Goal: Contribute content: Add original content to the website for others to see

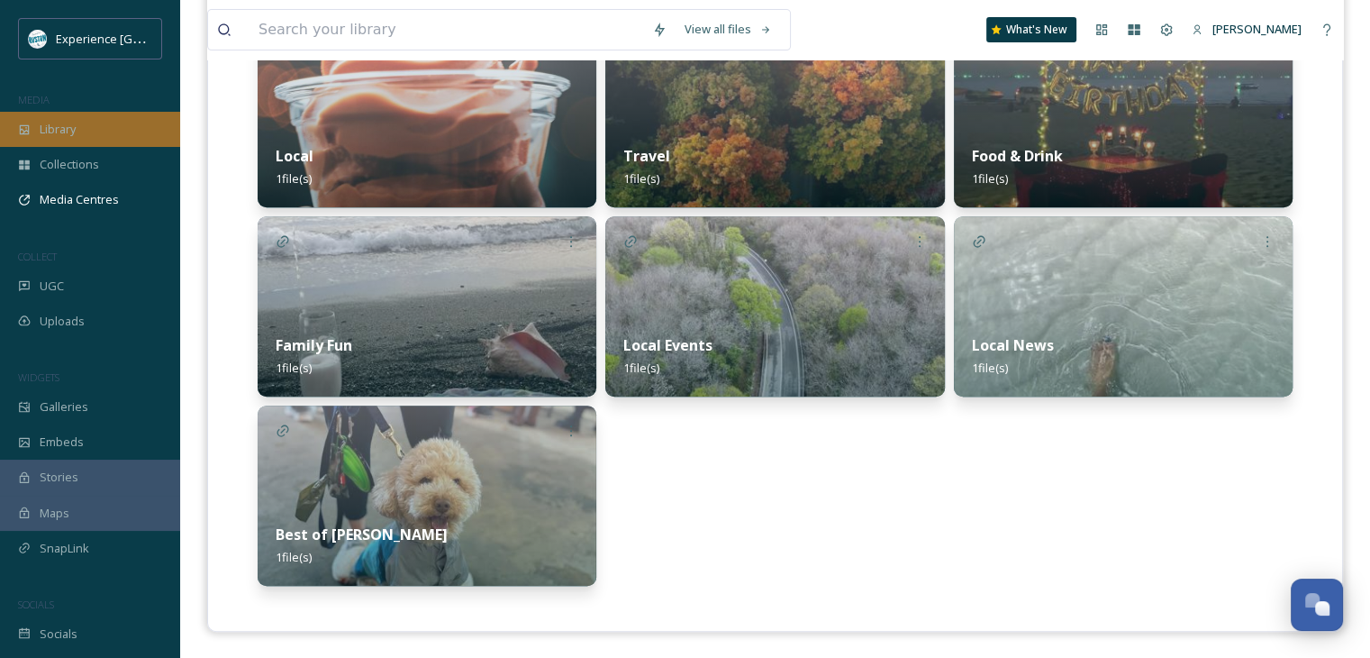
scroll to position [1, 0]
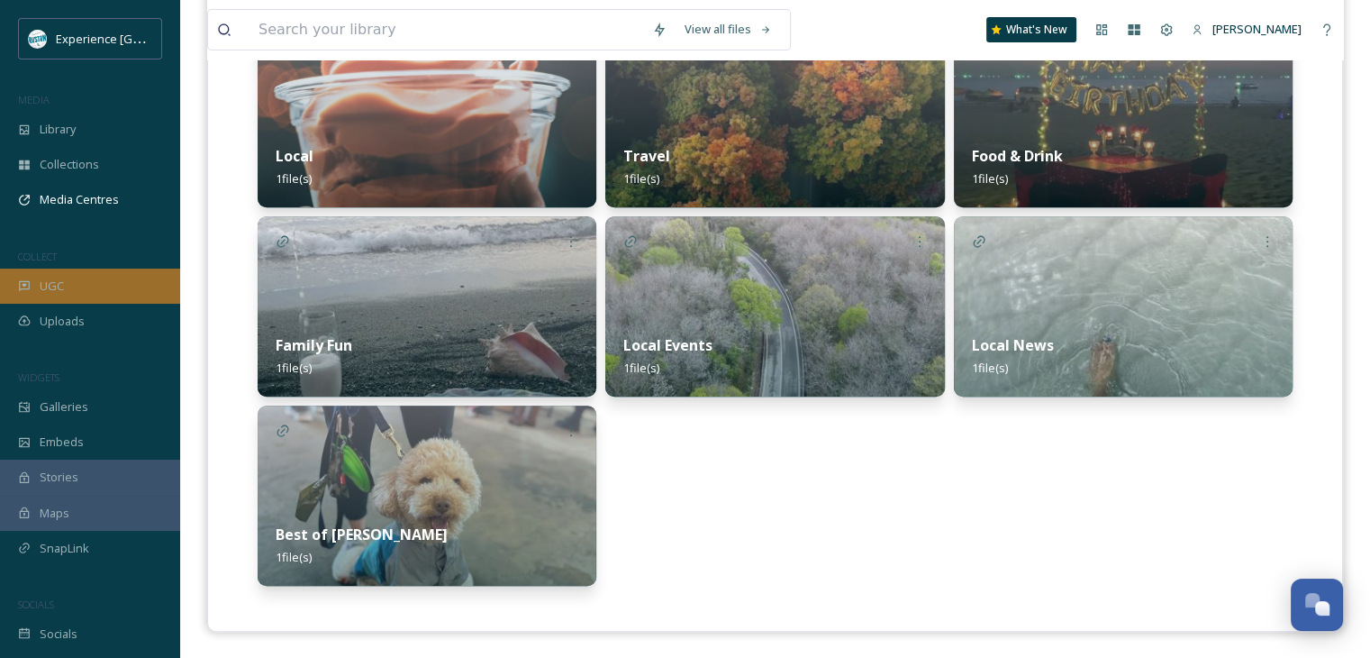
click at [70, 280] on div "UGC" at bounding box center [90, 285] width 180 height 35
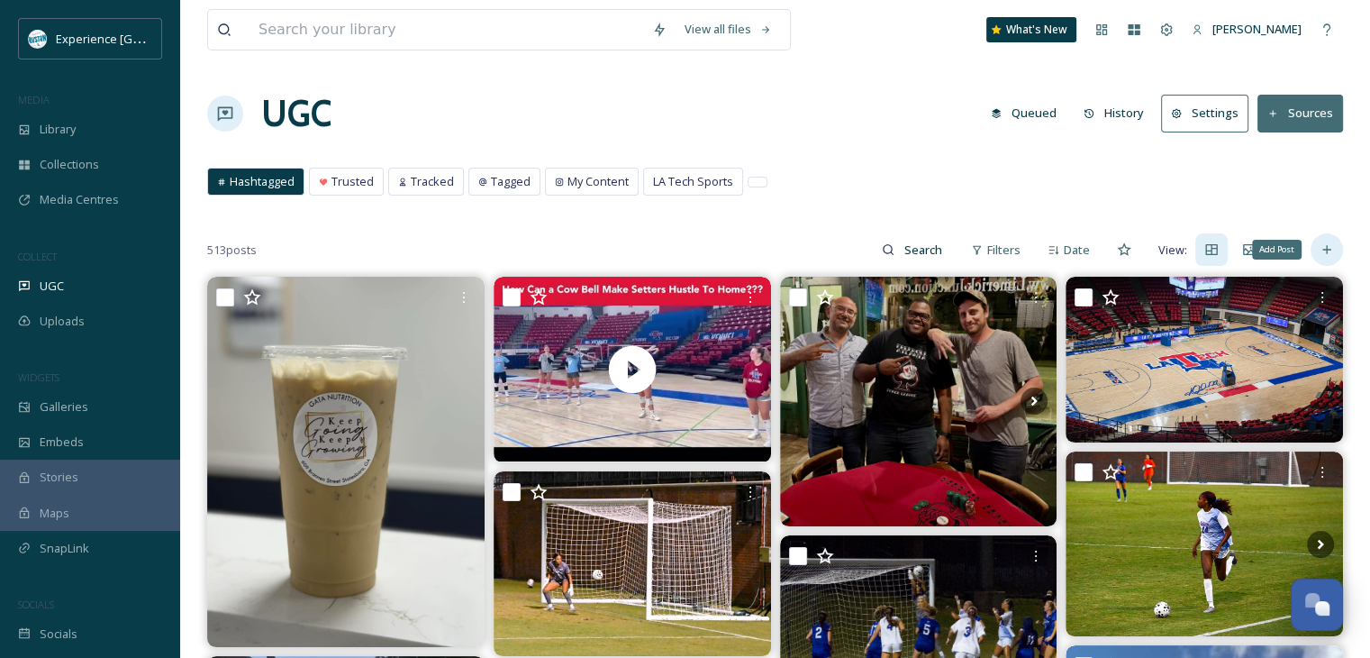
click at [1329, 249] on icon at bounding box center [1326, 250] width 8 height 8
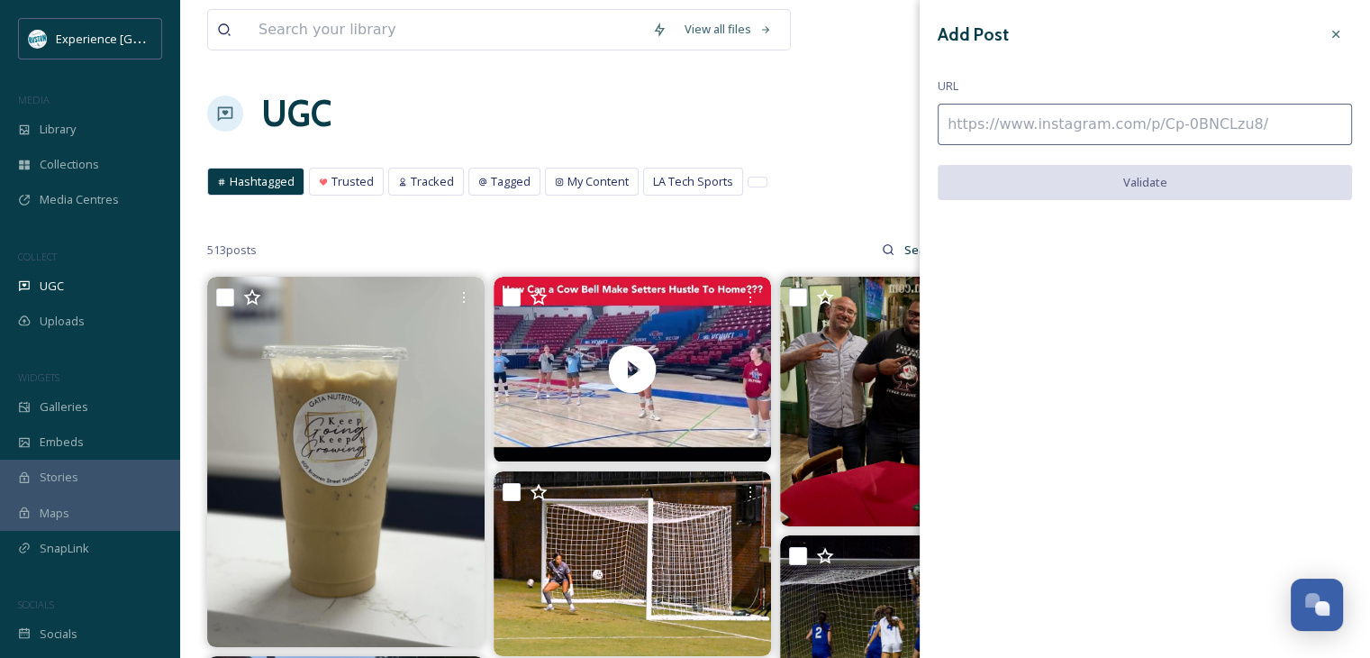
click at [1023, 106] on input at bounding box center [1145, 124] width 414 height 41
paste input "[URL][DOMAIN_NAME]"
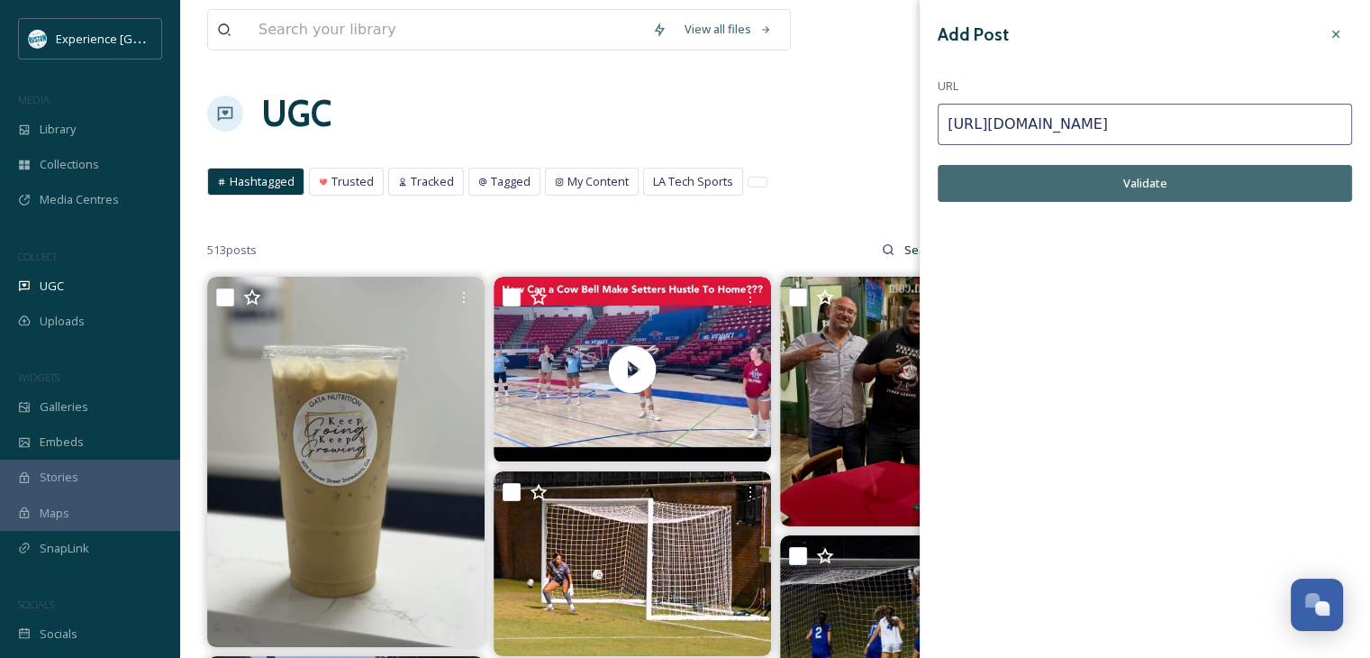
type input "[URL][DOMAIN_NAME]"
click at [1338, 37] on icon at bounding box center [1335, 34] width 7 height 7
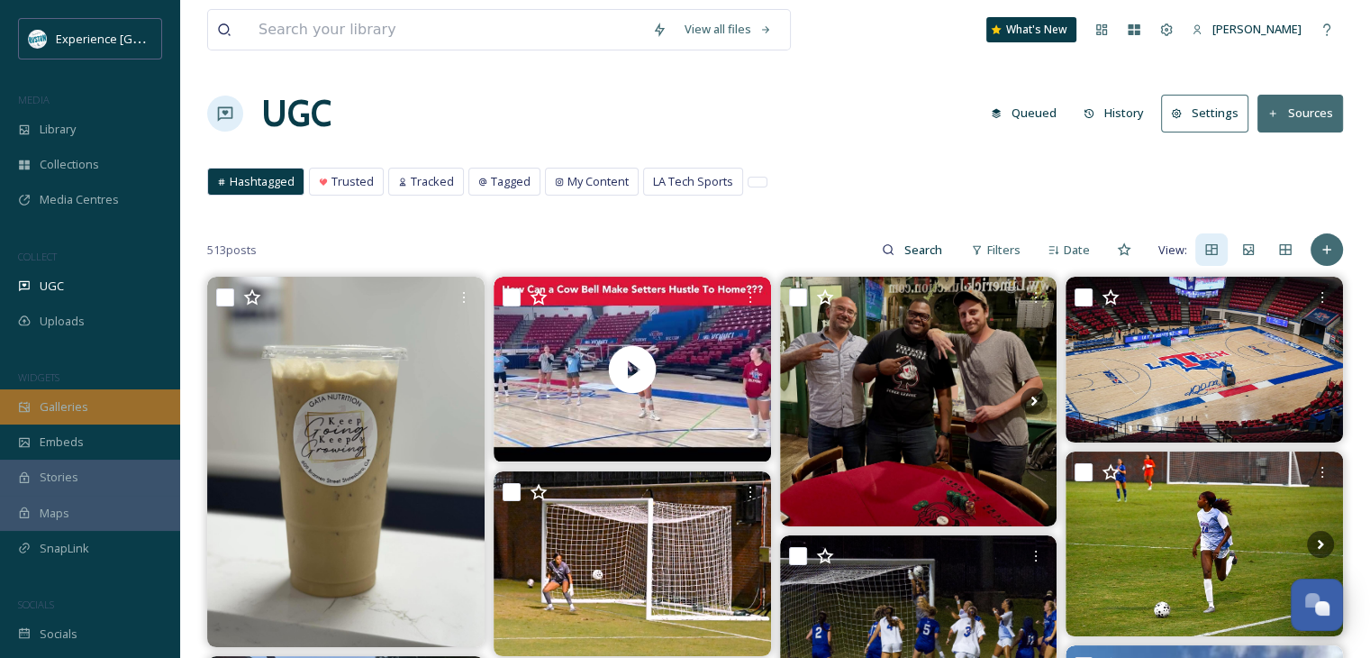
click at [75, 402] on span "Galleries" at bounding box center [64, 406] width 49 height 17
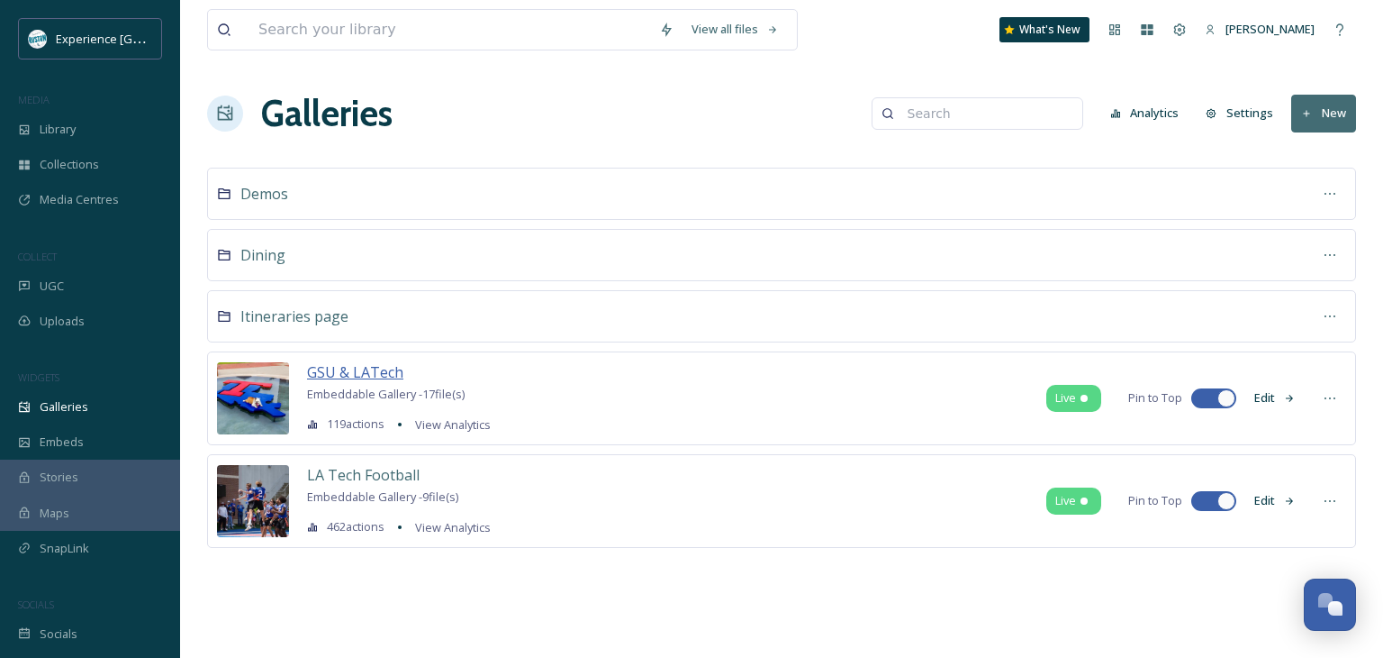
click at [382, 368] on span "GSU & LATech" at bounding box center [355, 372] width 96 height 20
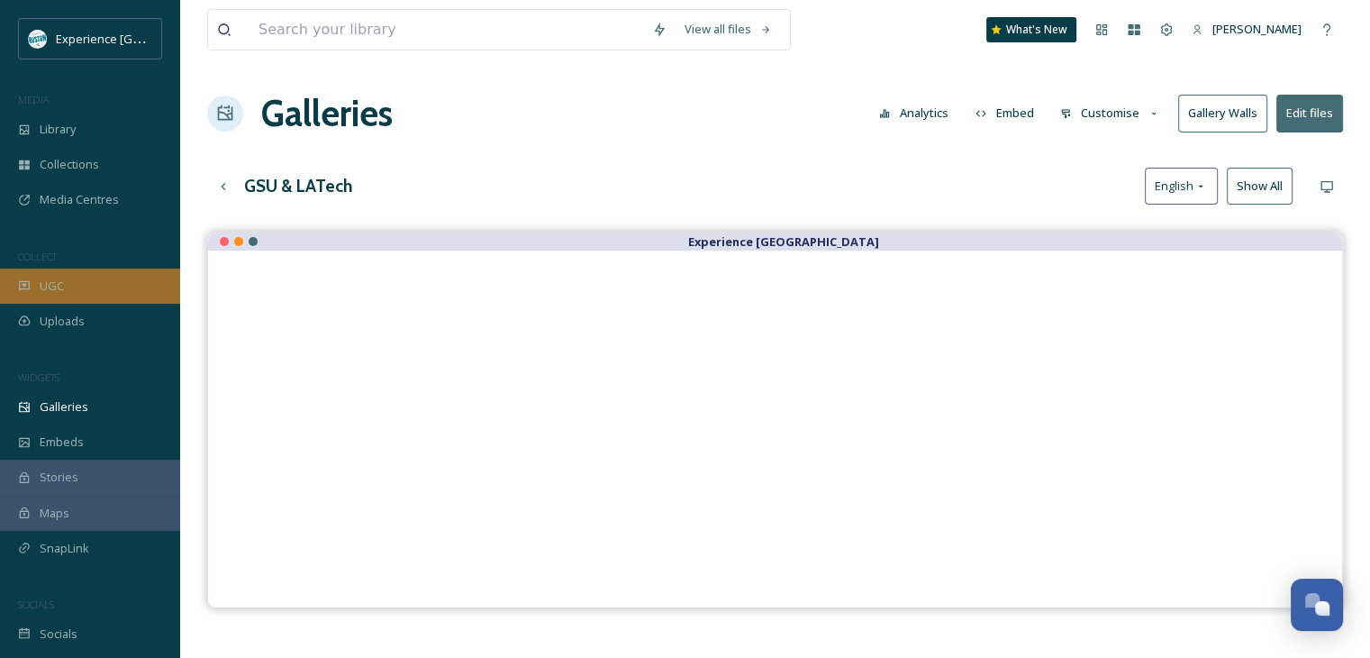
click at [97, 296] on div "UGC" at bounding box center [90, 285] width 180 height 35
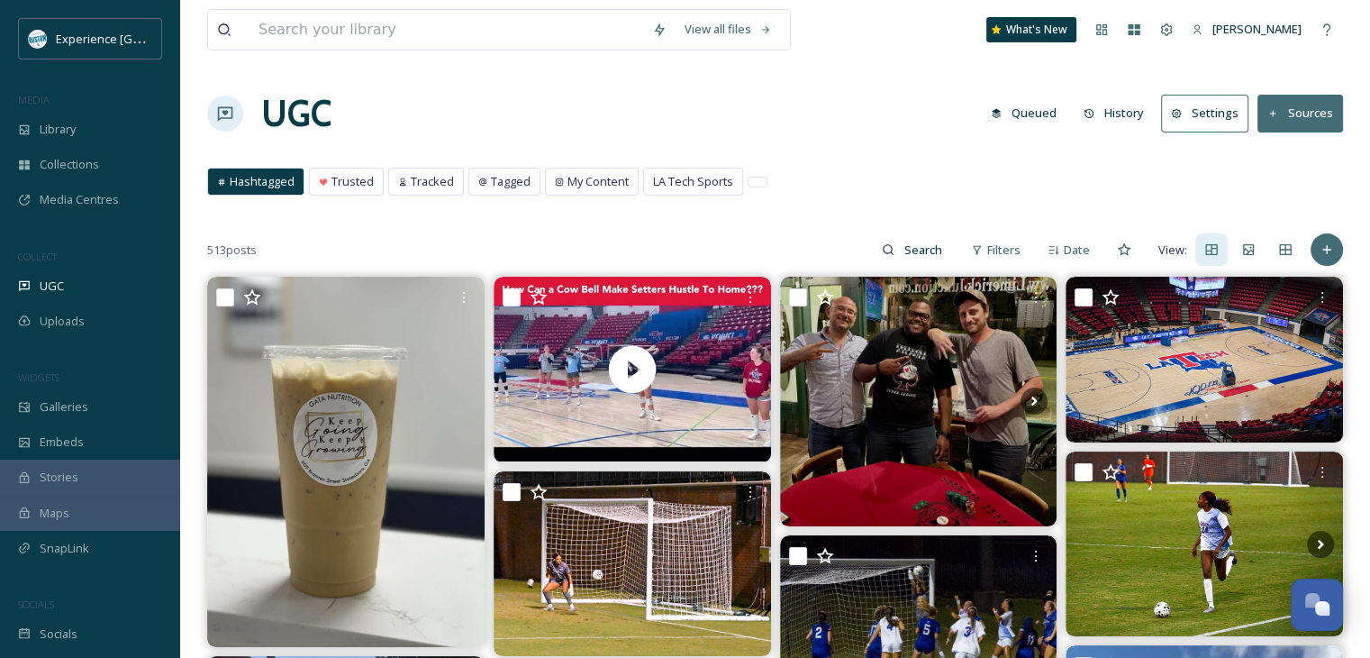
click at [1298, 115] on button "Sources" at bounding box center [1300, 113] width 86 height 37
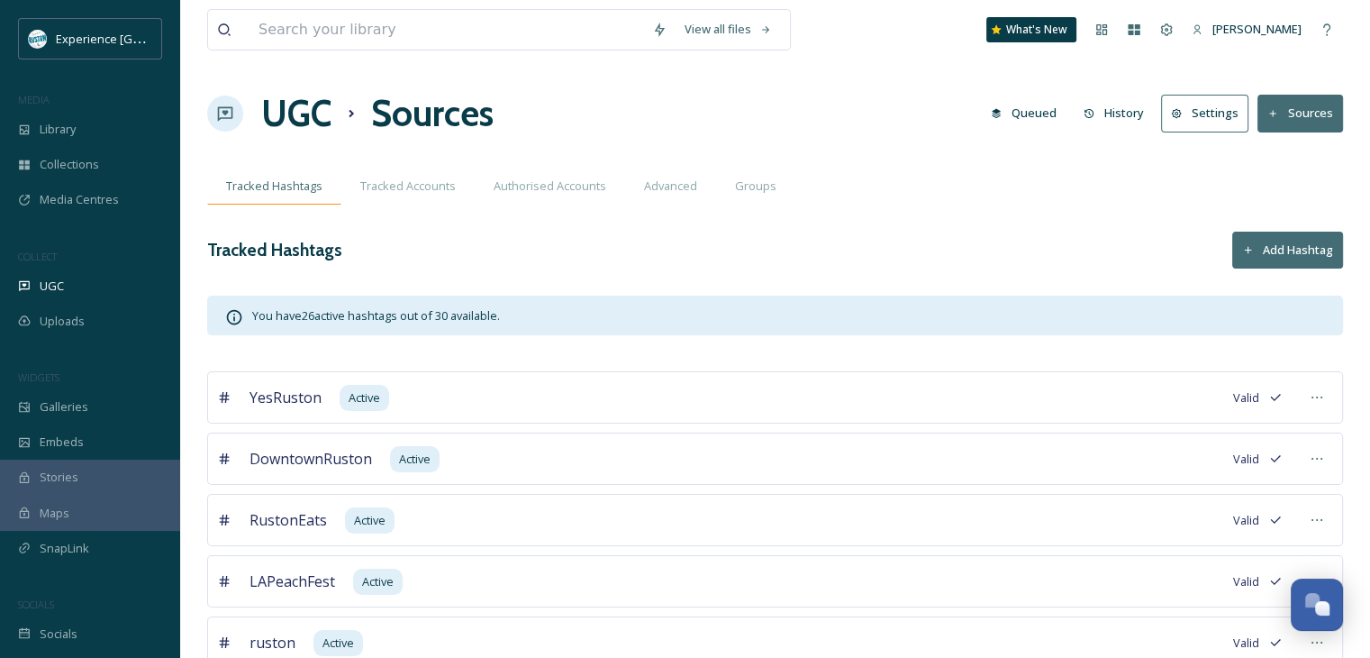
click at [290, 193] on span "Tracked Hashtags" at bounding box center [274, 185] width 96 height 17
click at [290, 192] on span "Tracked Hashtags" at bounding box center [274, 185] width 96 height 17
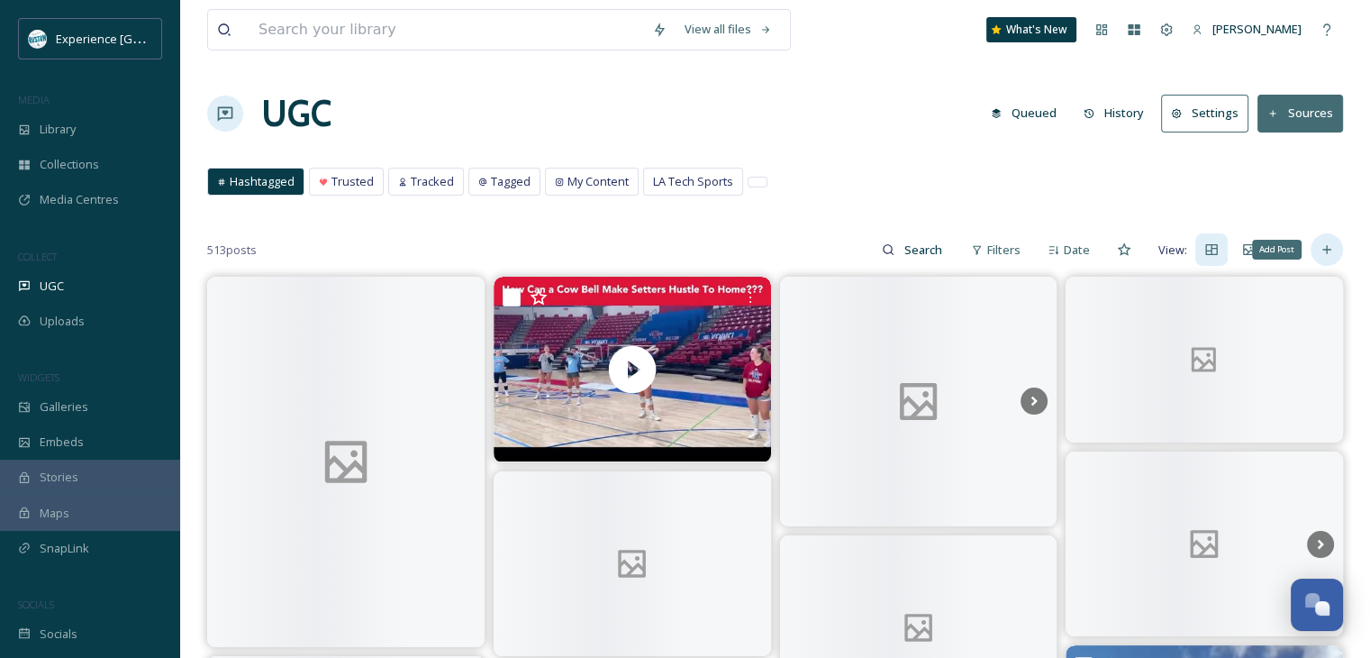
click at [1326, 256] on icon at bounding box center [1327, 249] width 14 height 14
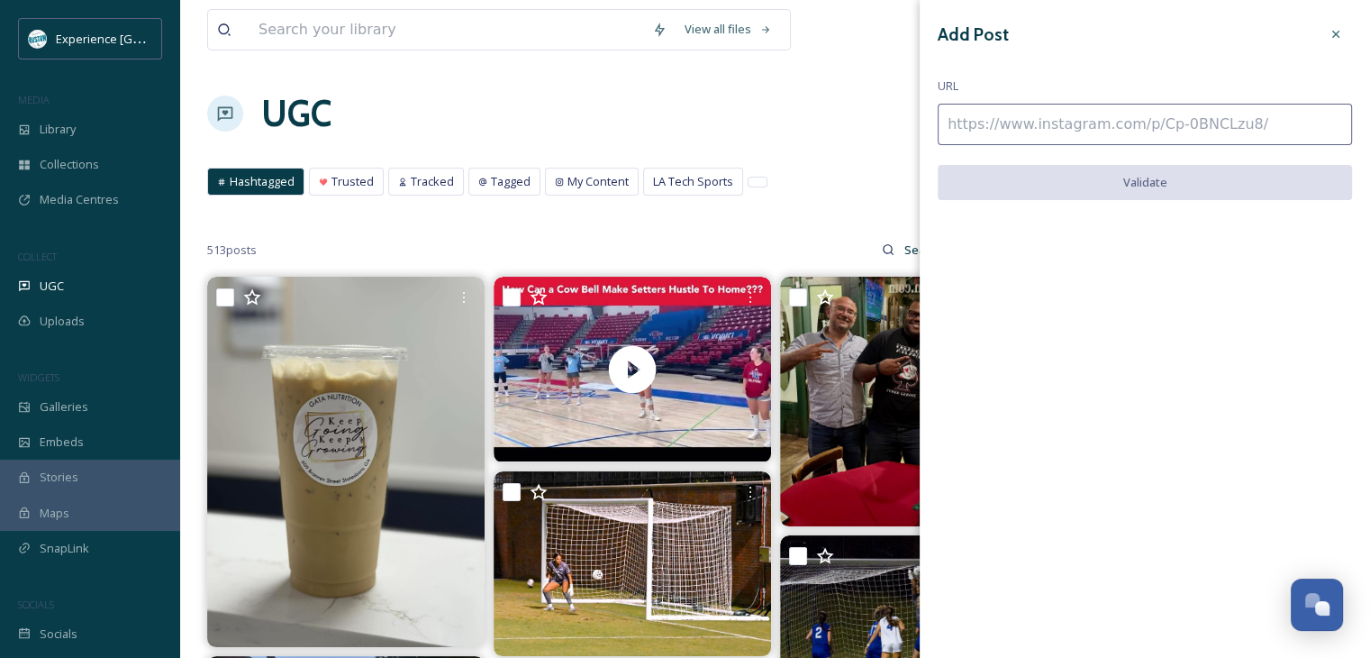
click at [1119, 142] on input at bounding box center [1145, 124] width 414 height 41
paste input "[URL][DOMAIN_NAME]"
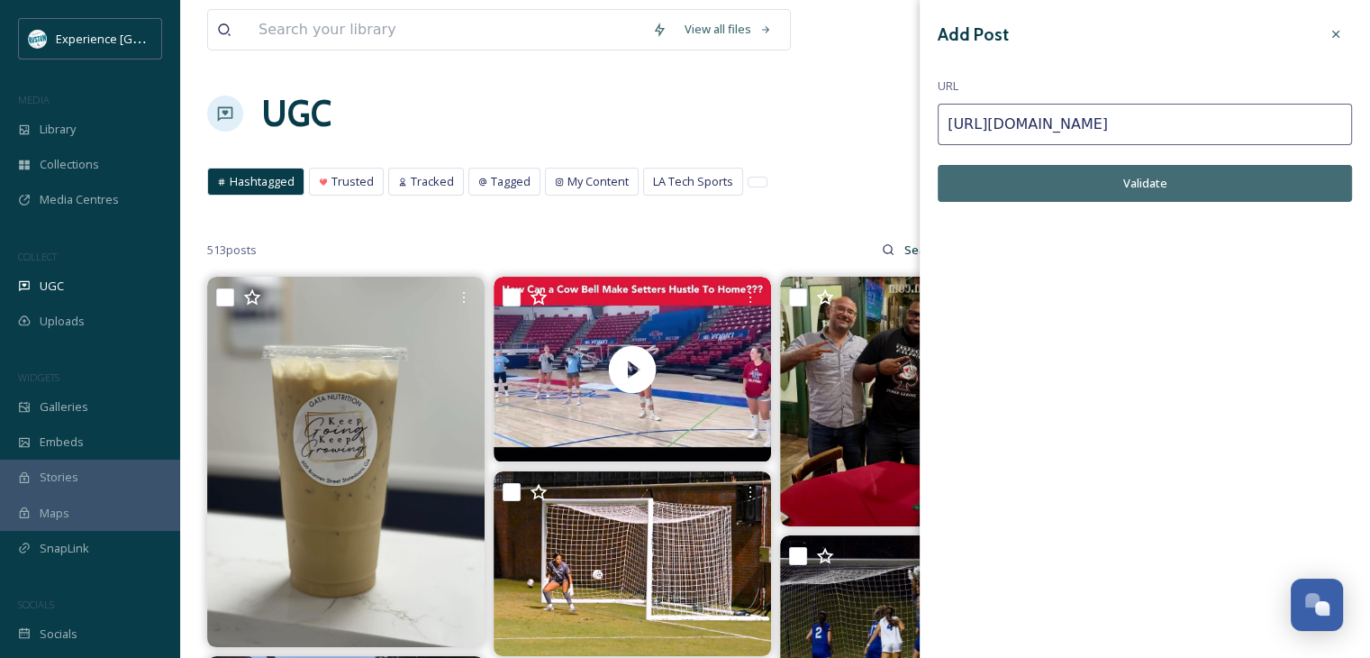
type input "[URL][DOMAIN_NAME]"
click at [1258, 190] on button "Validate" at bounding box center [1145, 183] width 414 height 37
click at [1194, 191] on button "Add Post" at bounding box center [1145, 183] width 414 height 37
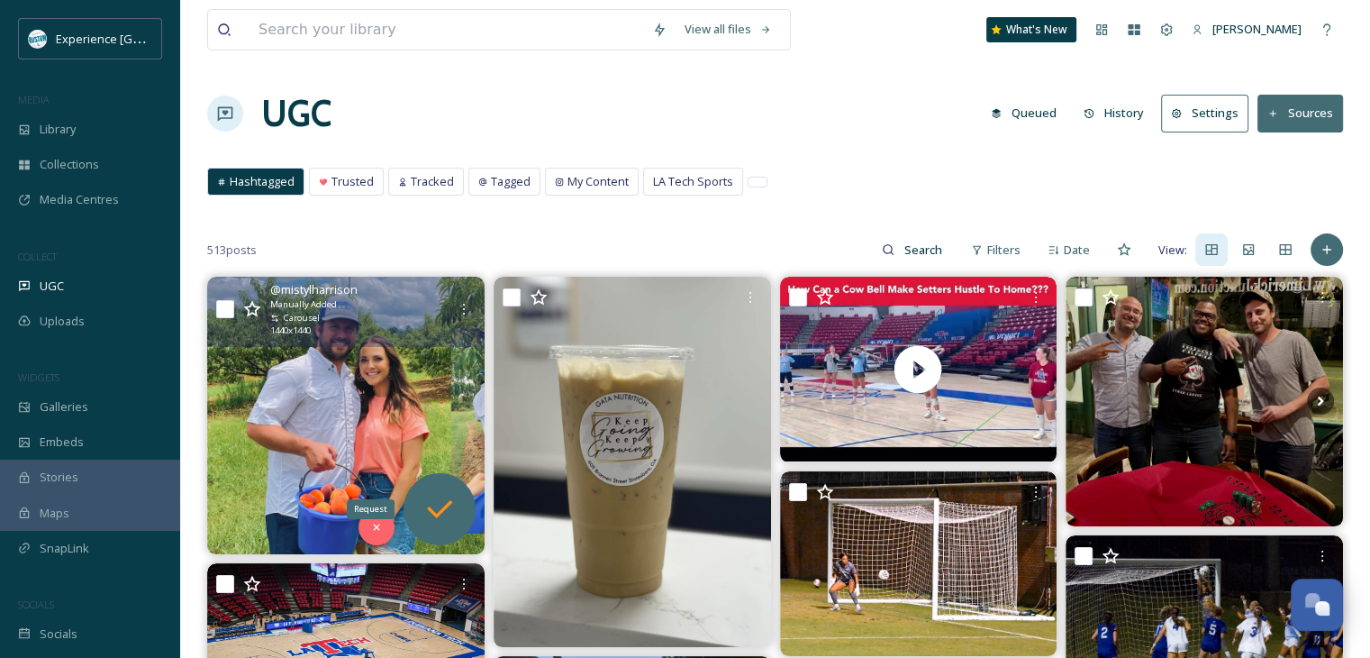
click at [430, 513] on icon at bounding box center [440, 509] width 36 height 36
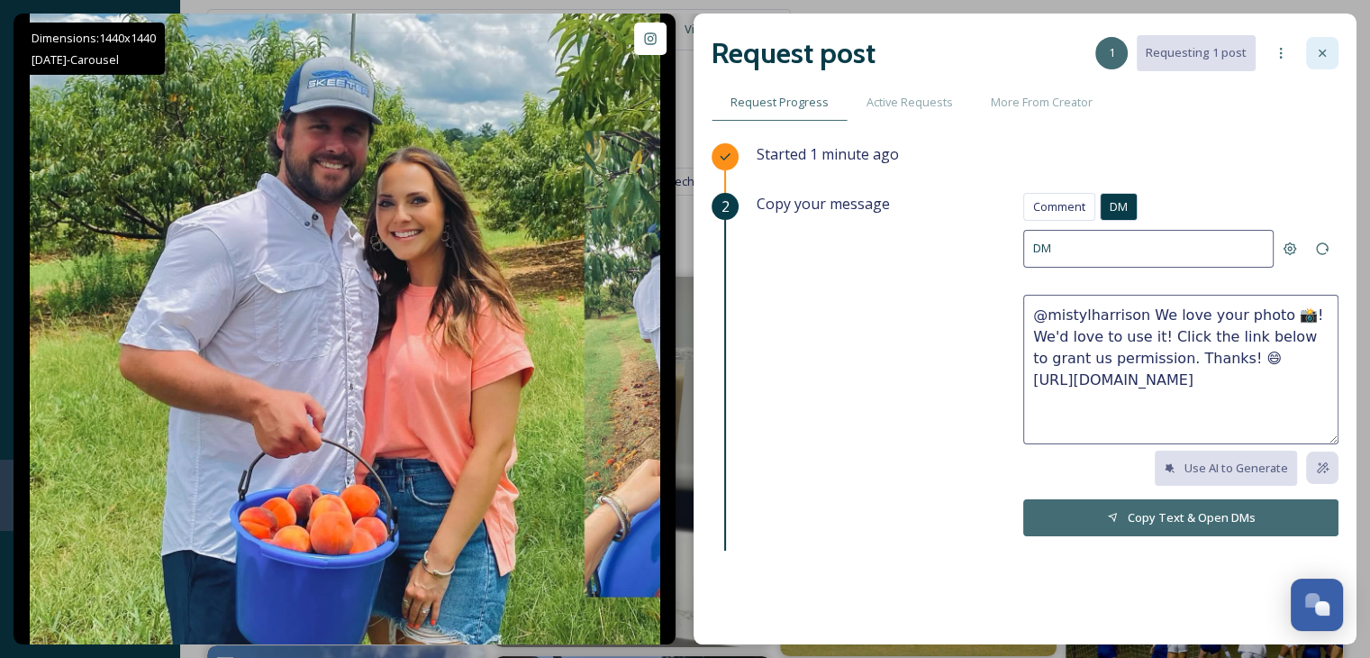
click at [1328, 59] on icon at bounding box center [1322, 53] width 14 height 14
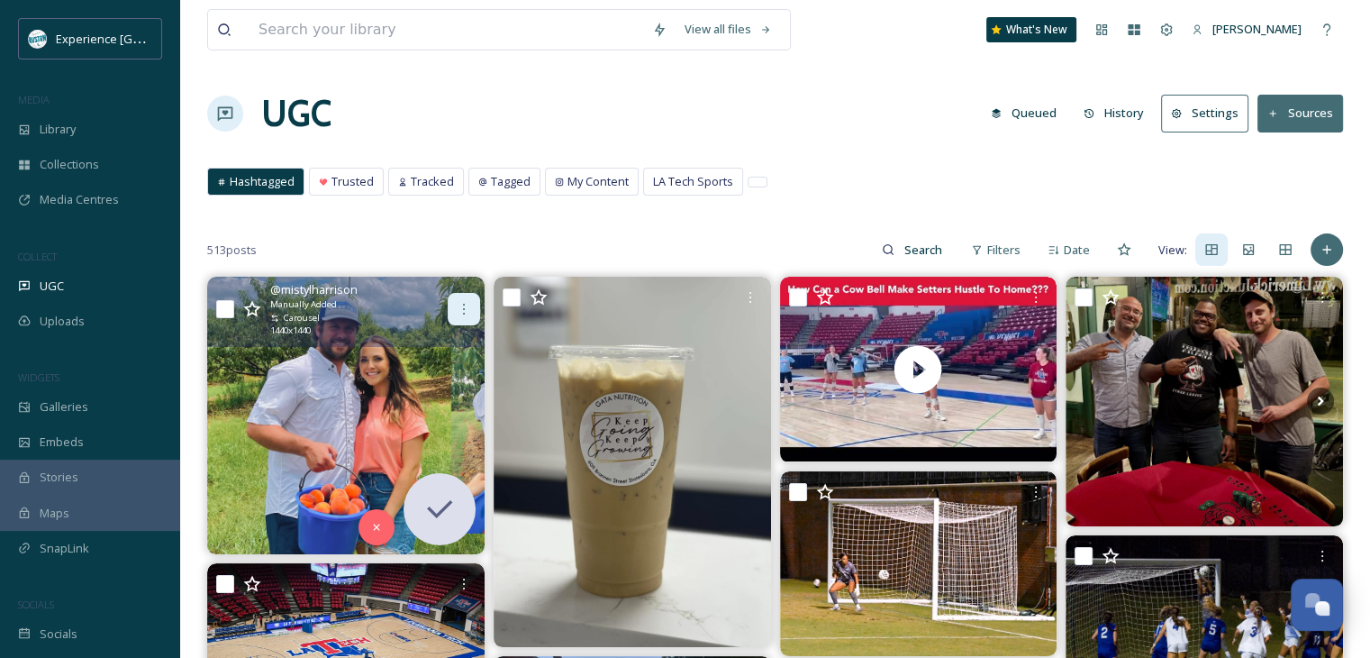
click at [458, 303] on icon at bounding box center [464, 309] width 14 height 14
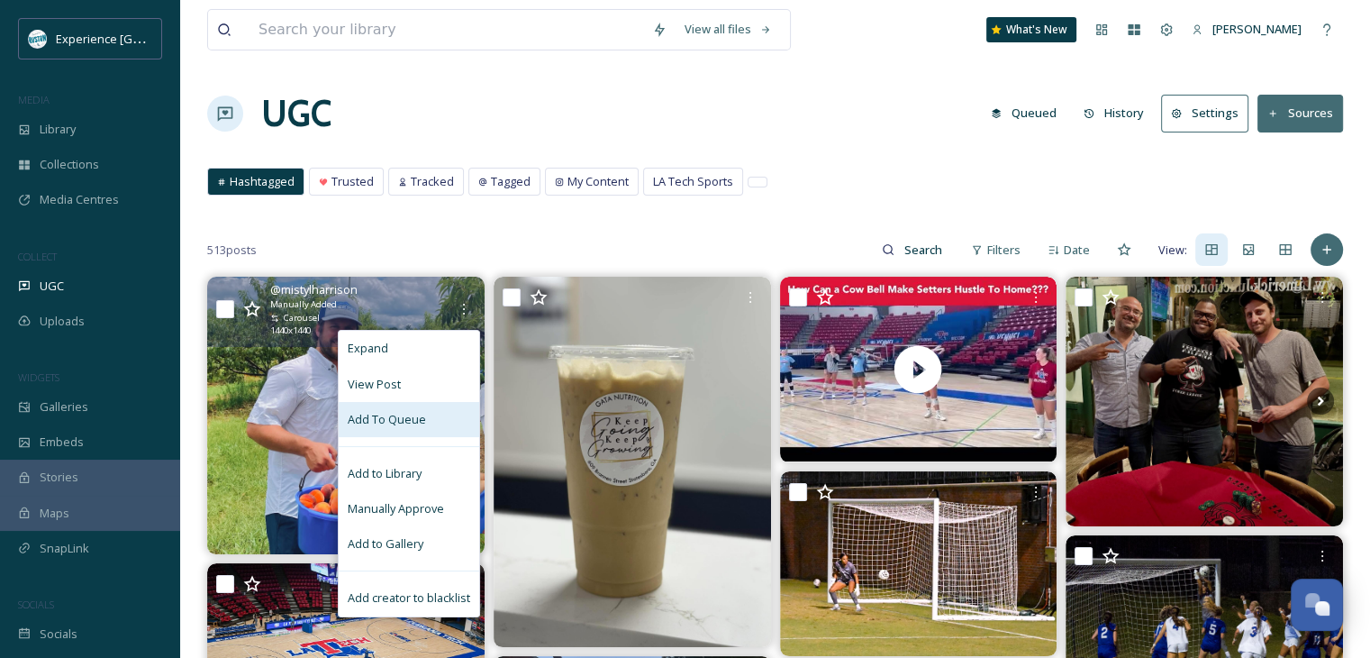
click at [396, 422] on span "Add To Queue" at bounding box center [387, 419] width 78 height 17
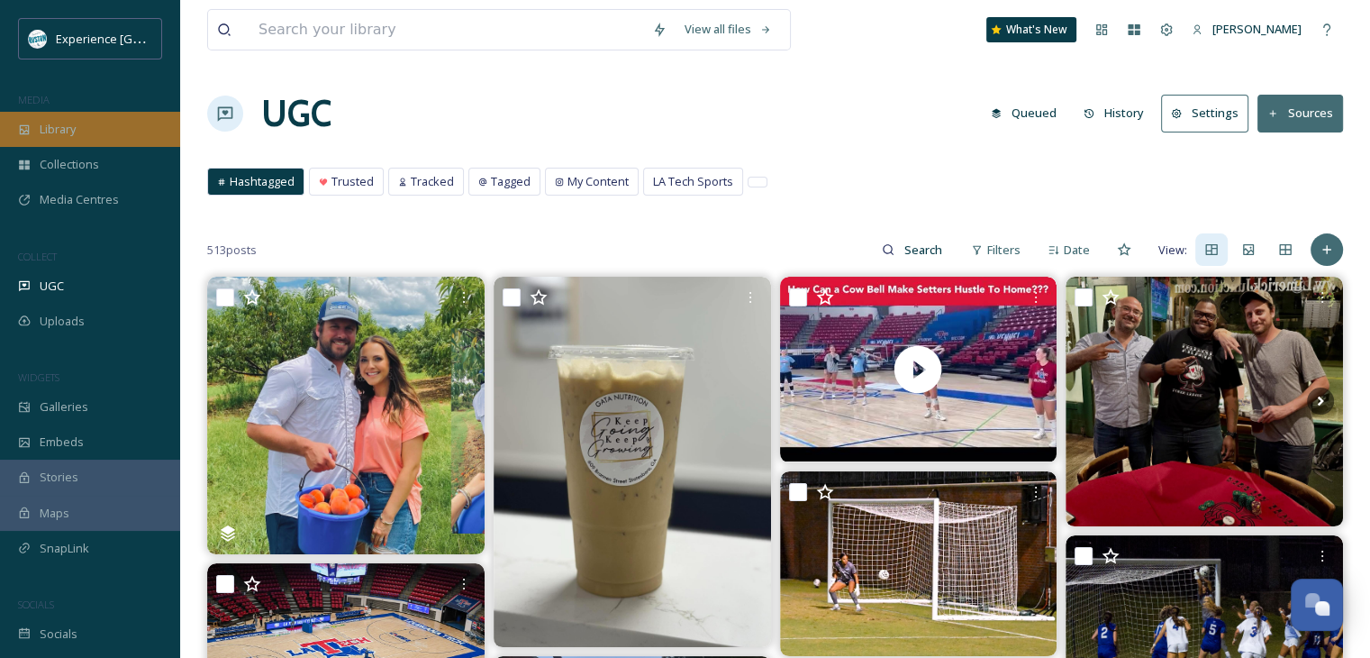
click at [91, 130] on div "Library" at bounding box center [90, 129] width 180 height 35
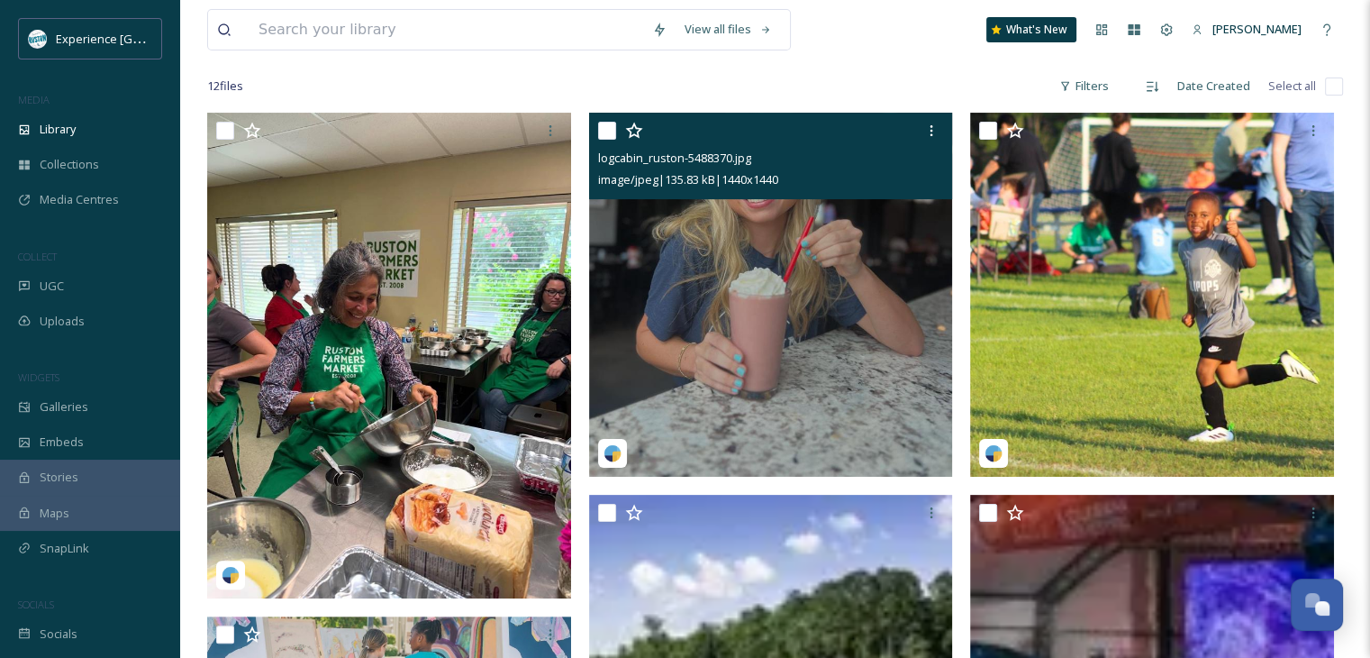
scroll to position [360, 0]
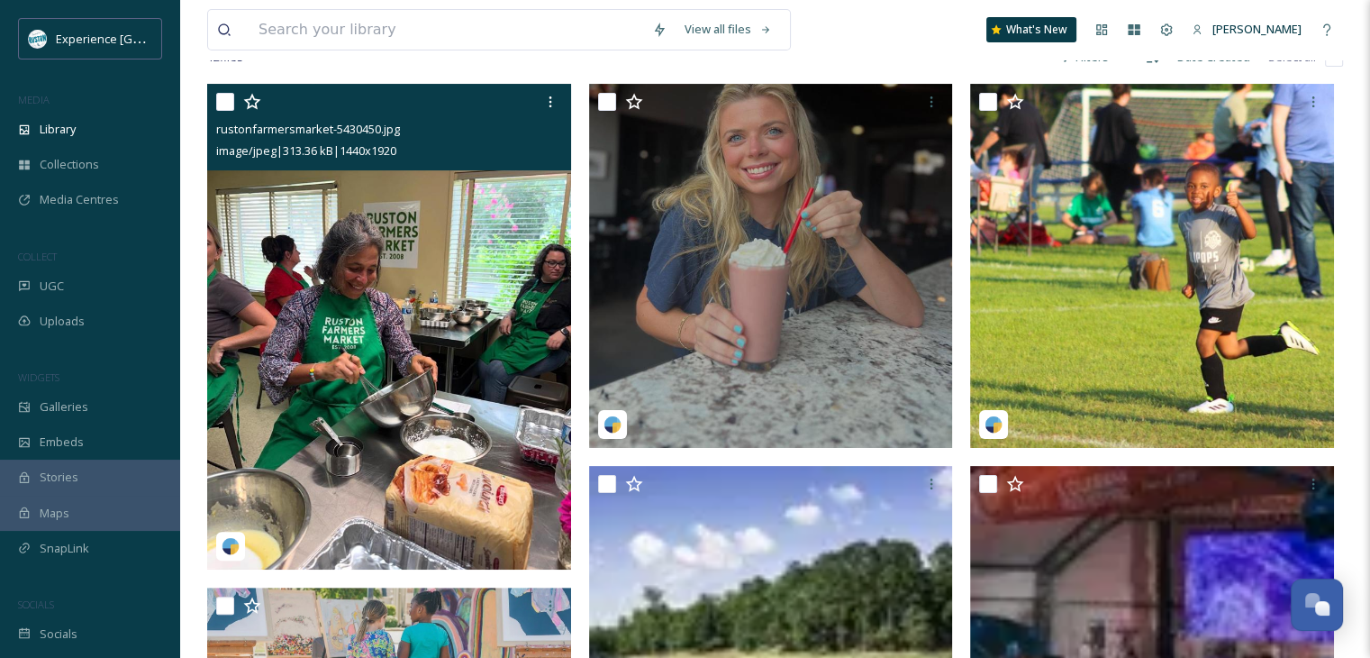
click at [227, 111] on input "checkbox" at bounding box center [225, 102] width 18 height 18
checkbox input "true"
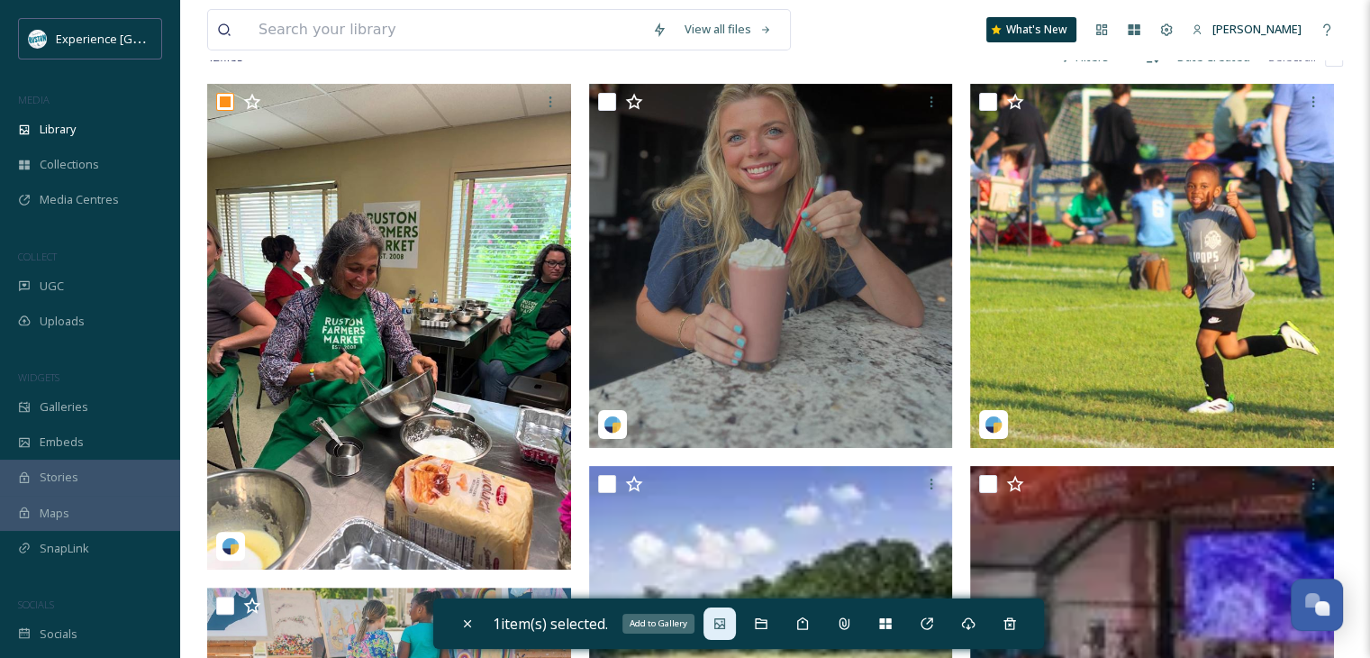
click at [723, 618] on icon at bounding box center [719, 623] width 11 height 11
click at [71, 410] on span "Galleries" at bounding box center [64, 406] width 49 height 17
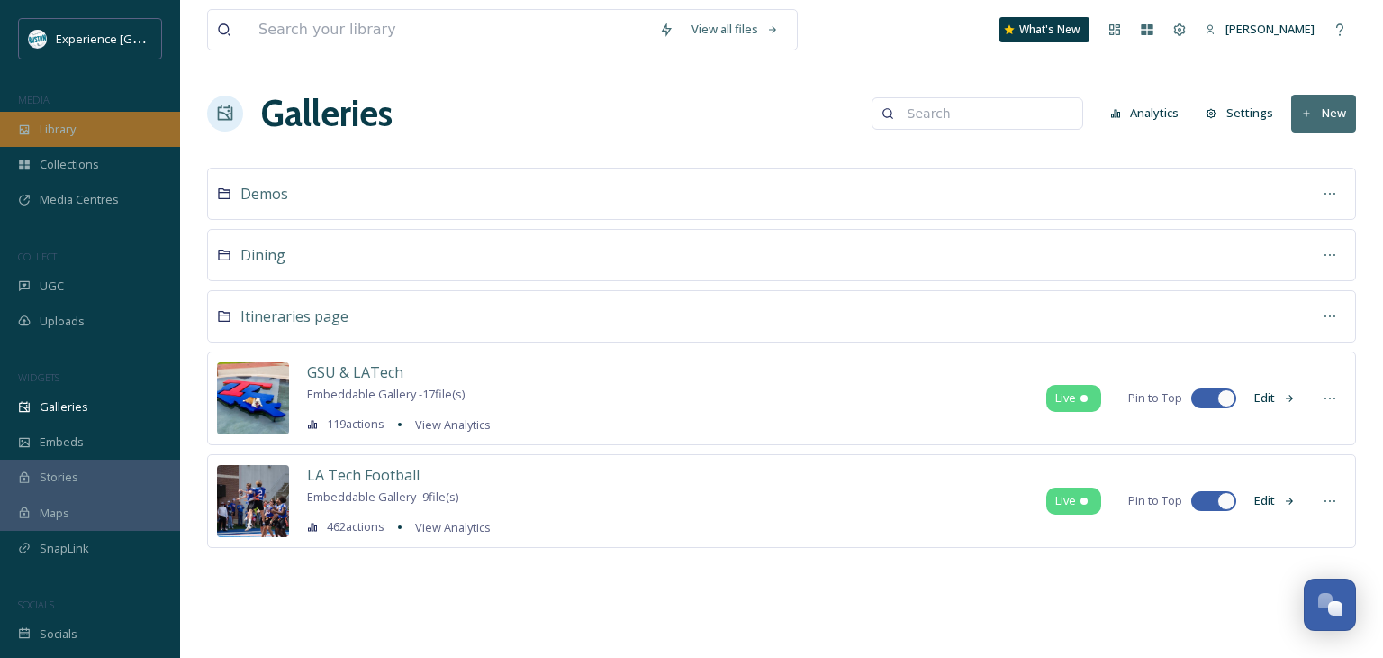
click at [84, 136] on div "Library" at bounding box center [90, 129] width 180 height 35
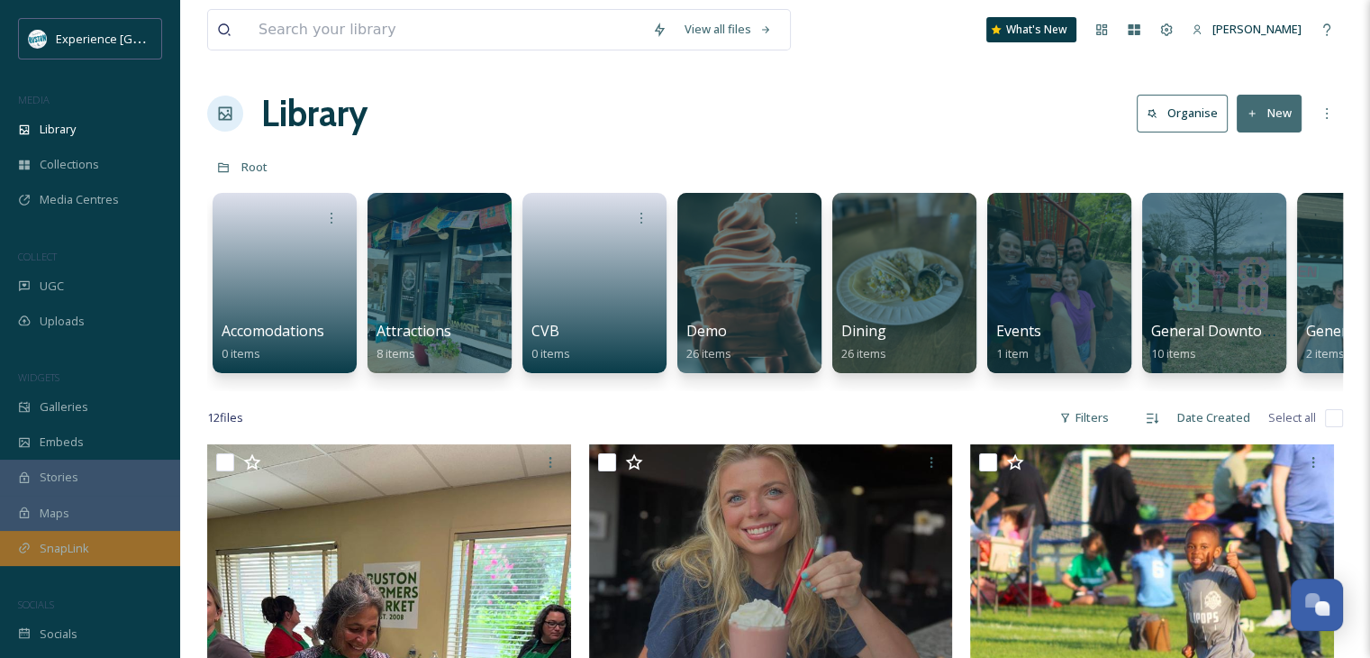
click at [103, 549] on div "SnapLink" at bounding box center [90, 548] width 180 height 35
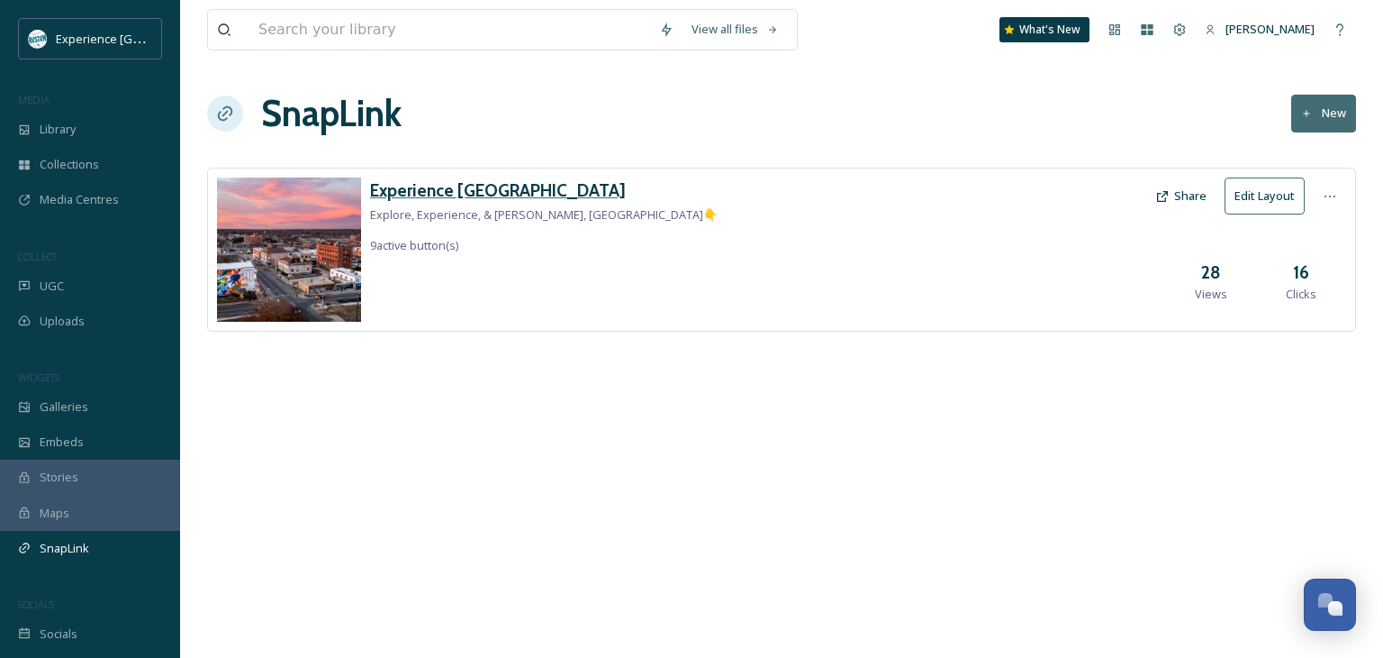
click at [468, 194] on h3 "Experience [GEOGRAPHIC_DATA]" at bounding box center [544, 190] width 348 height 26
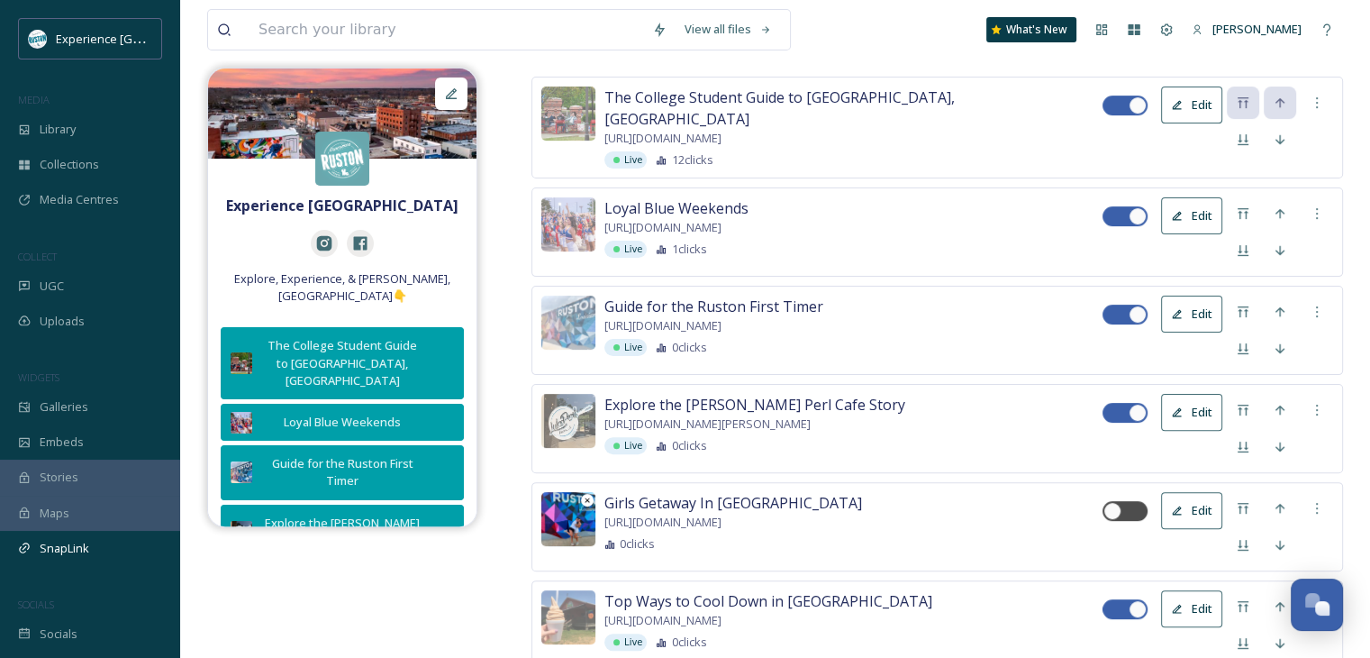
scroll to position [540, 0]
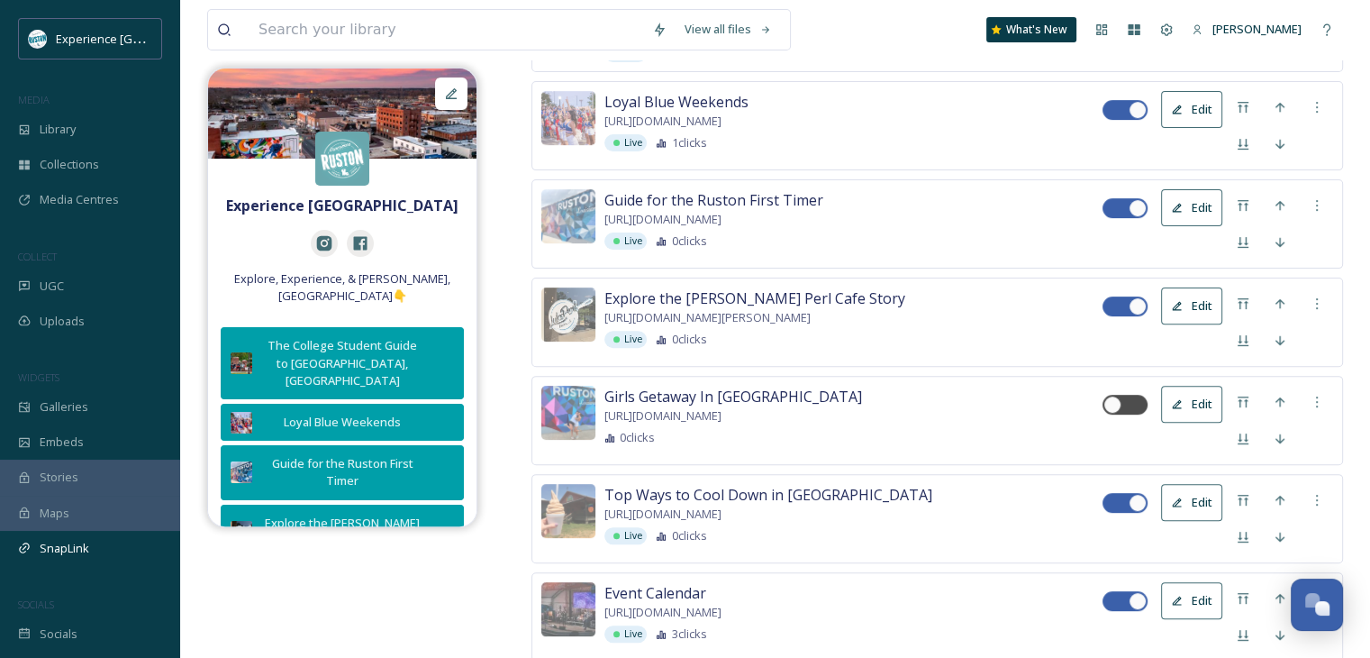
click at [1122, 493] on div at bounding box center [1124, 503] width 45 height 20
checkbox input "false"
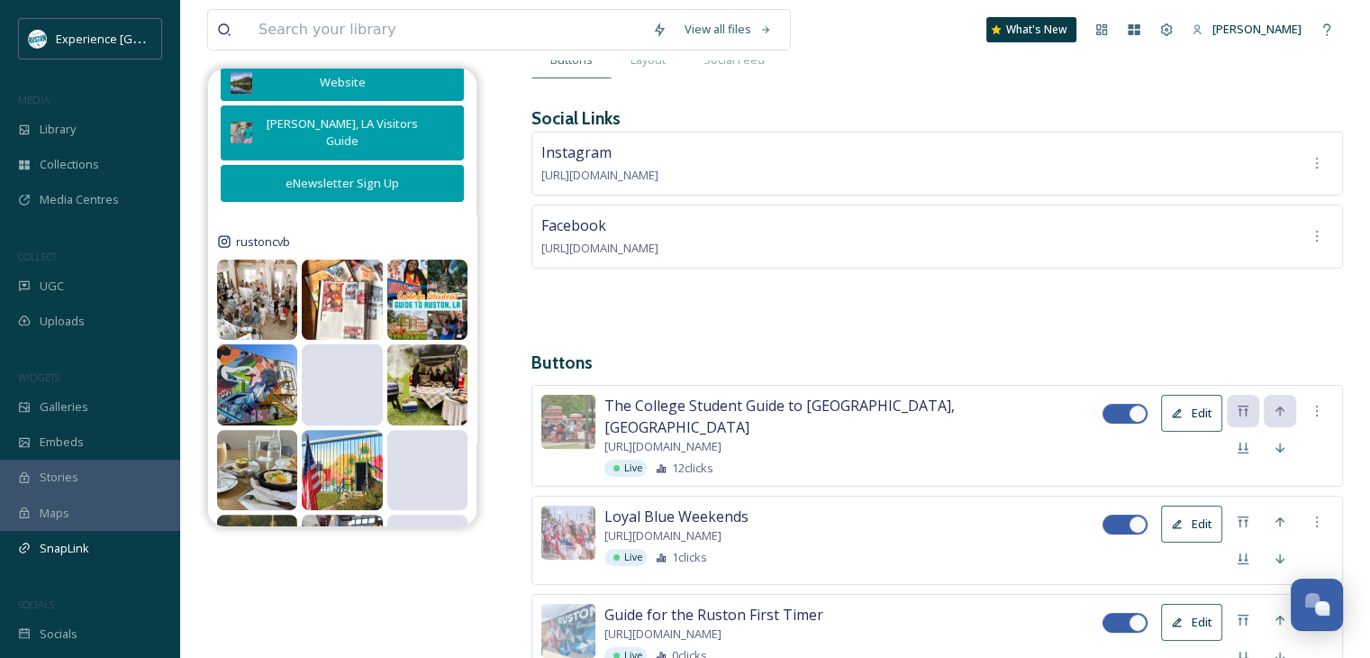
scroll to position [0, 0]
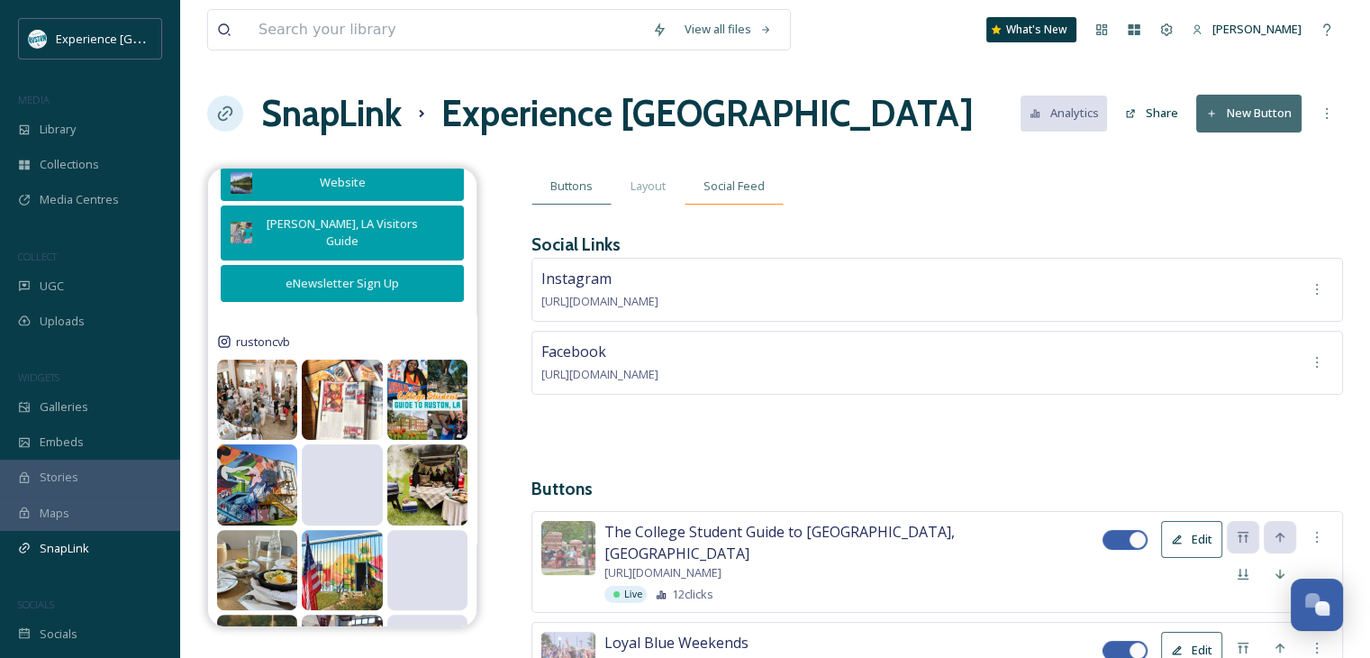
click at [725, 195] on div "Social Feed" at bounding box center [734, 186] width 99 height 37
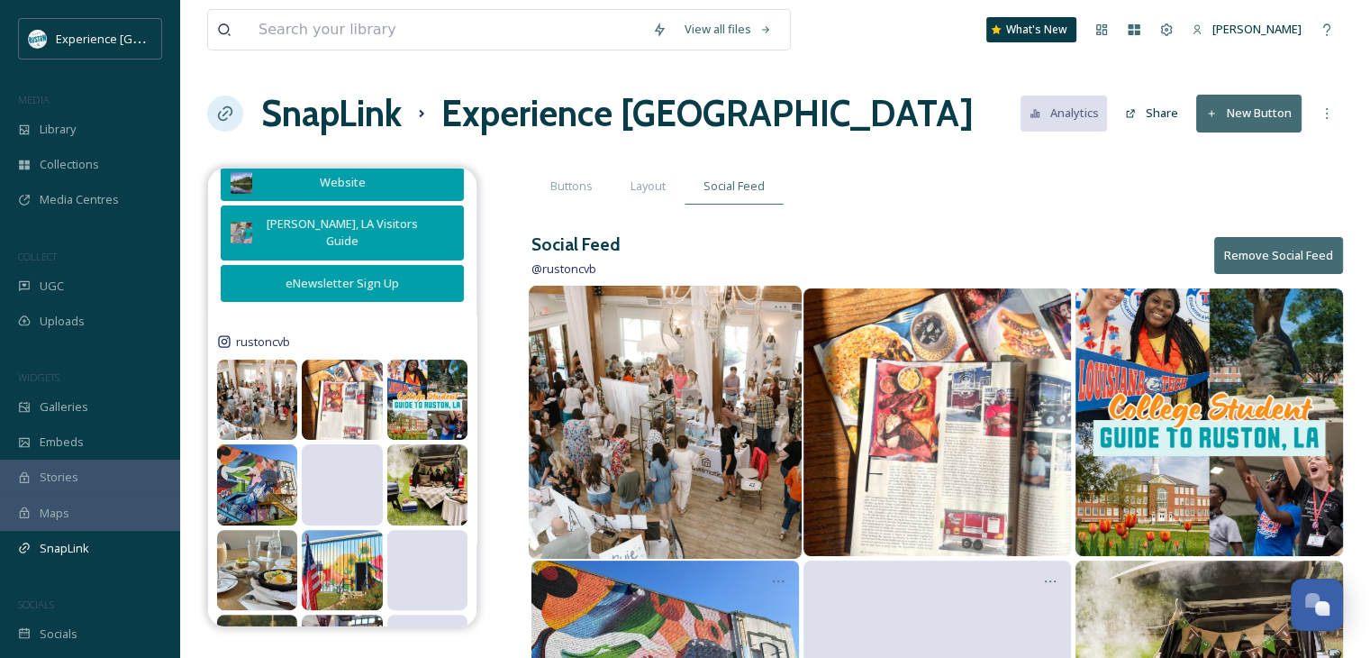
click at [746, 358] on img at bounding box center [665, 422] width 273 height 273
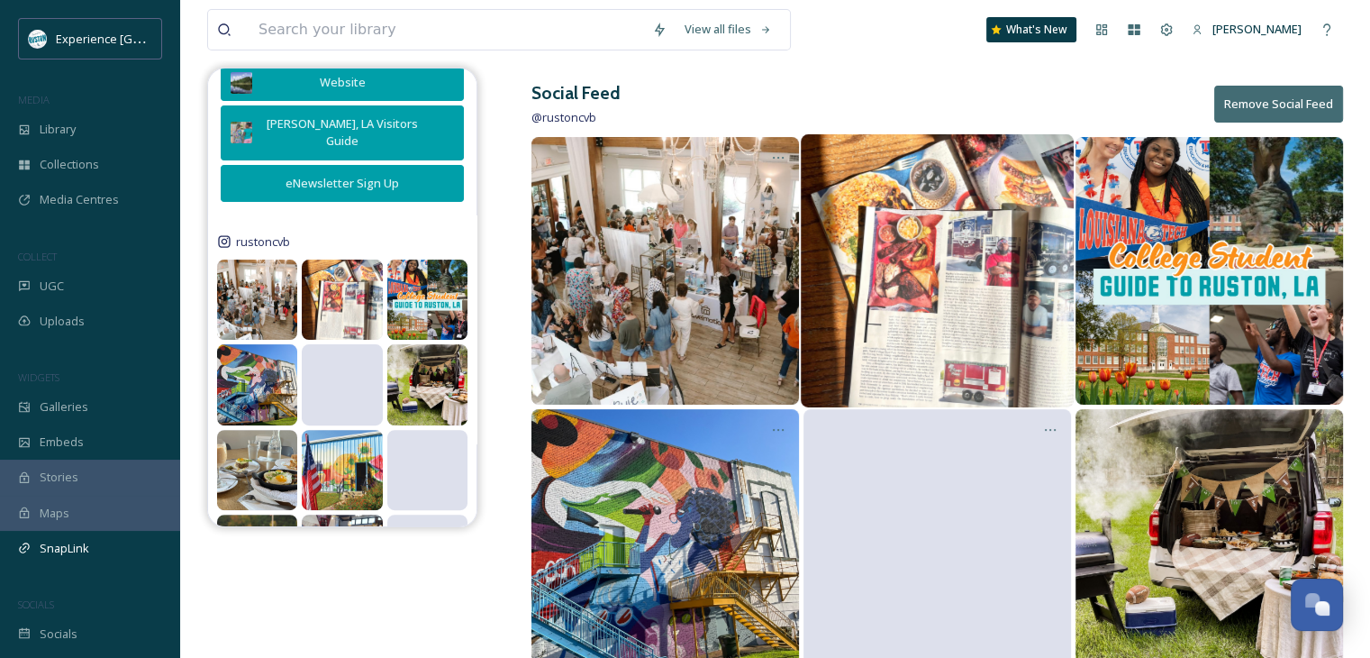
scroll to position [180, 0]
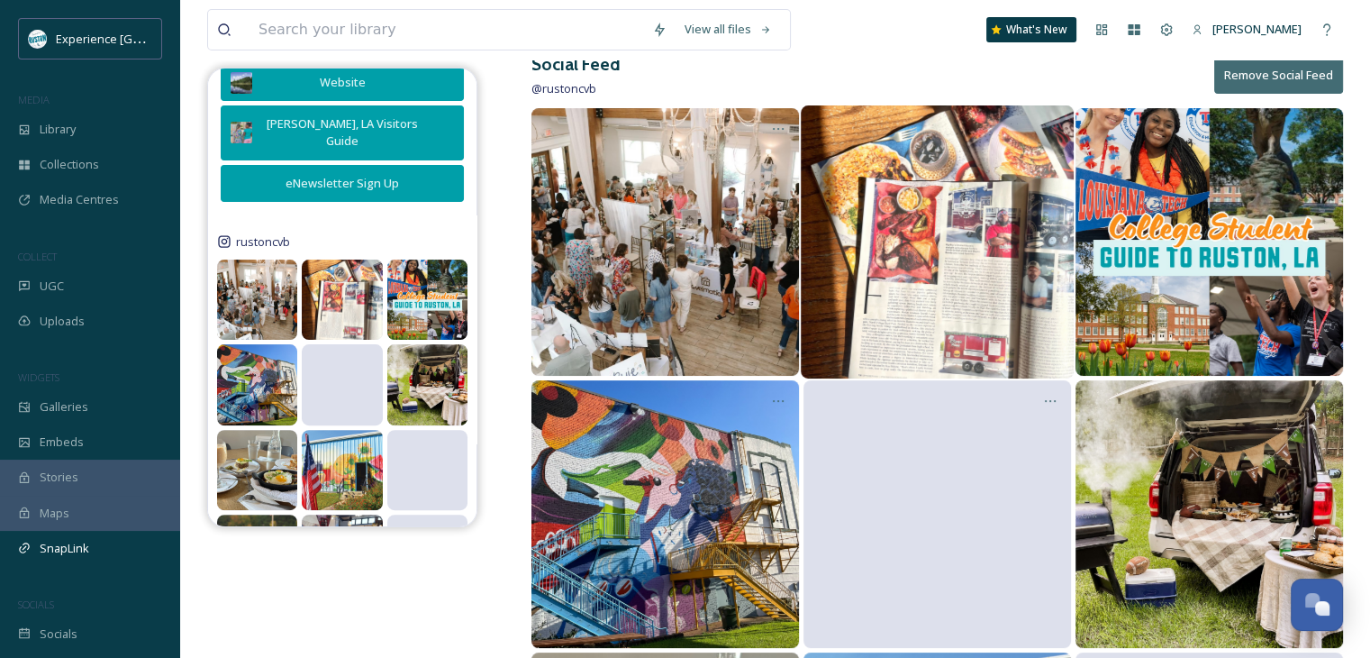
click at [1048, 195] on img at bounding box center [937, 241] width 273 height 273
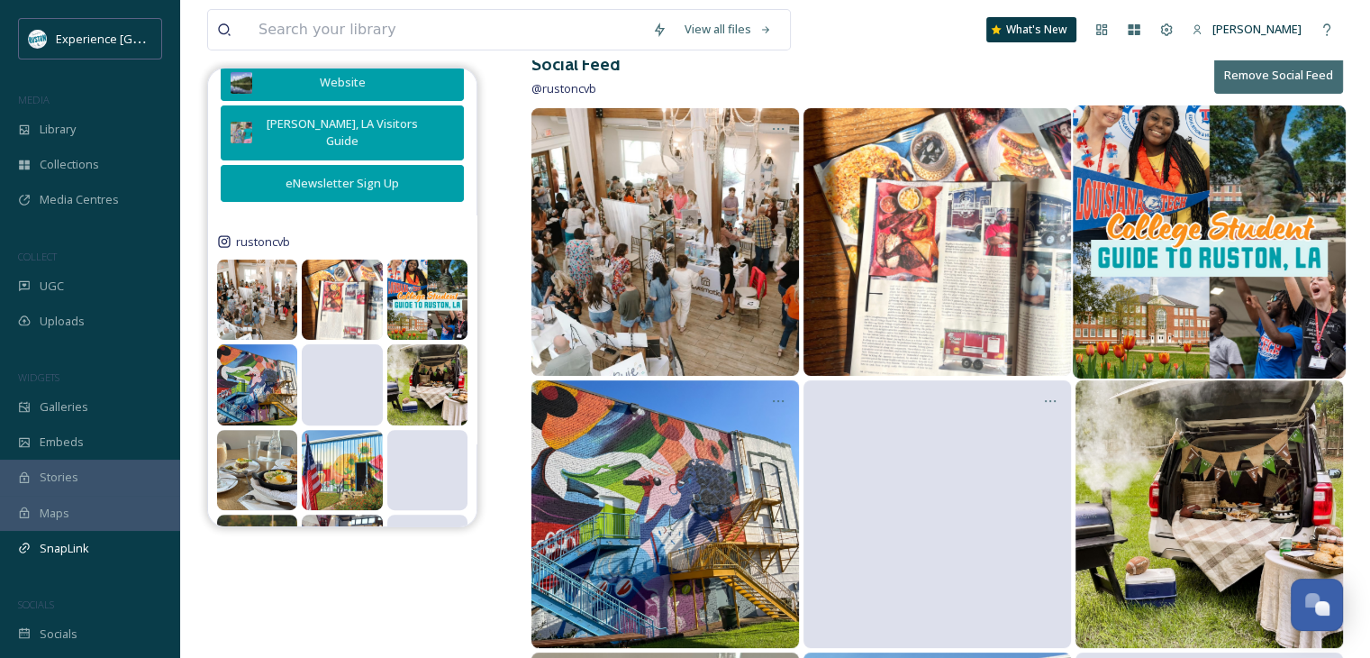
click at [1163, 225] on img at bounding box center [1209, 241] width 273 height 273
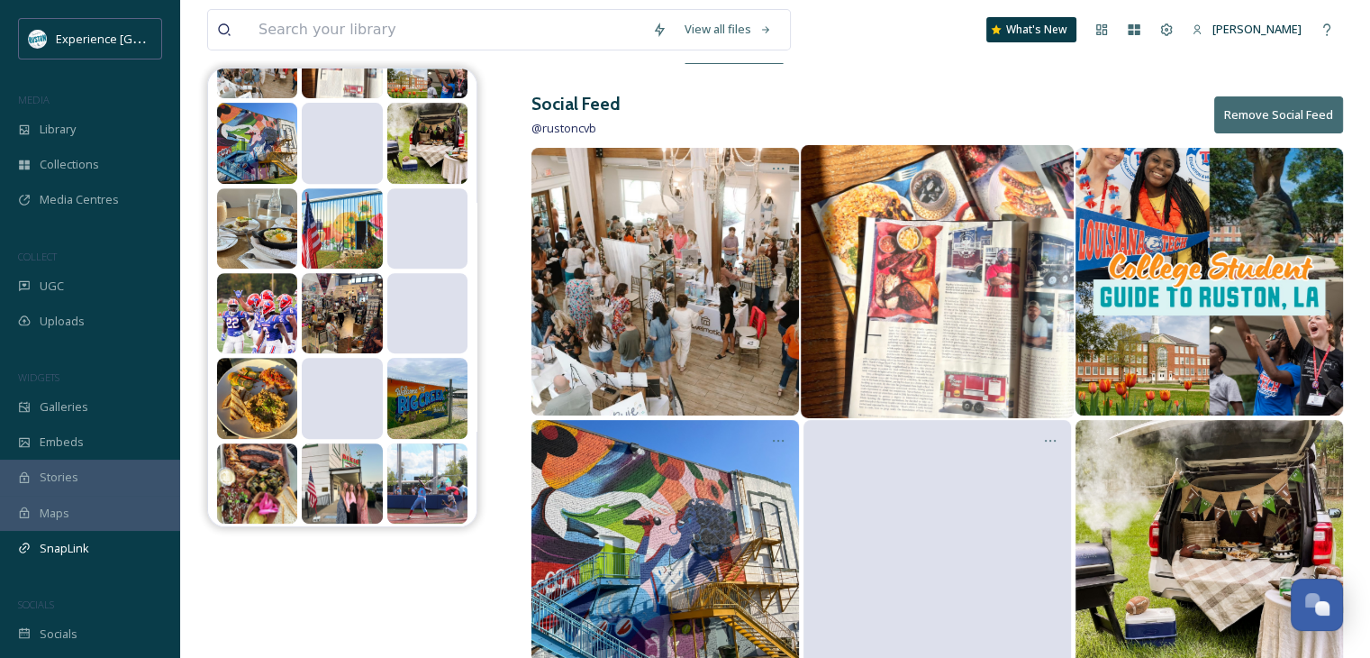
scroll to position [0, 0]
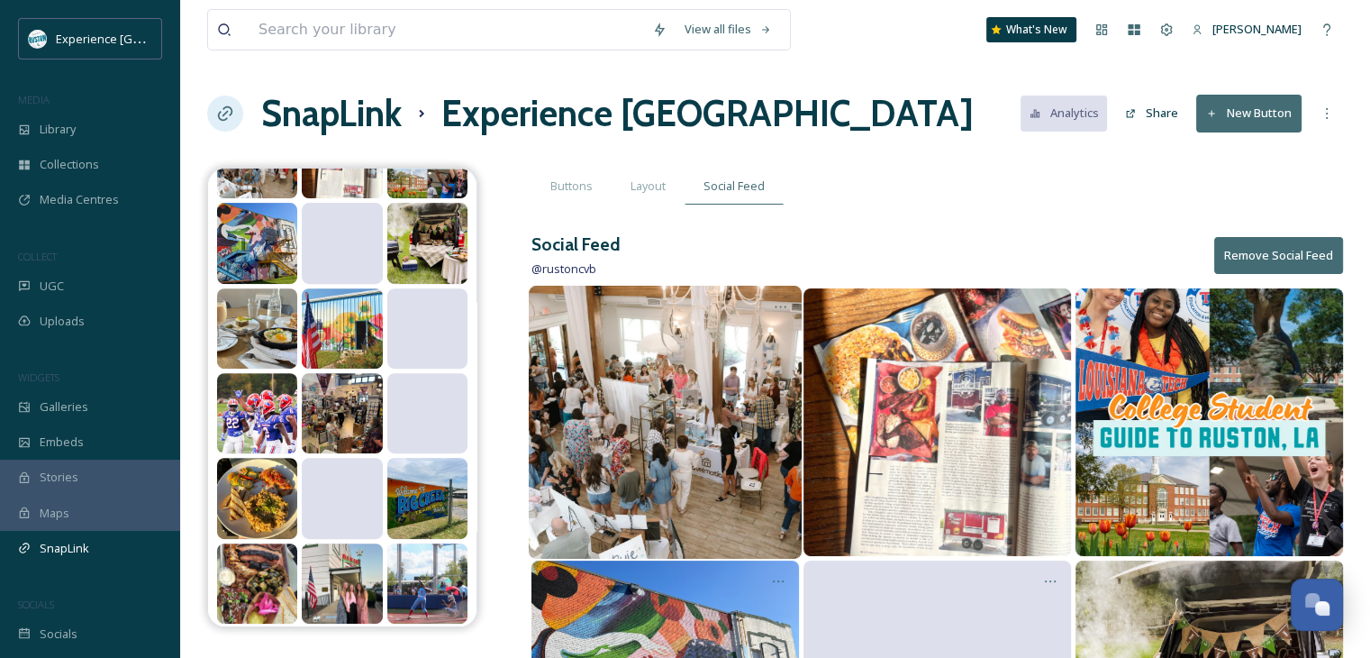
click at [704, 377] on img at bounding box center [665, 422] width 273 height 273
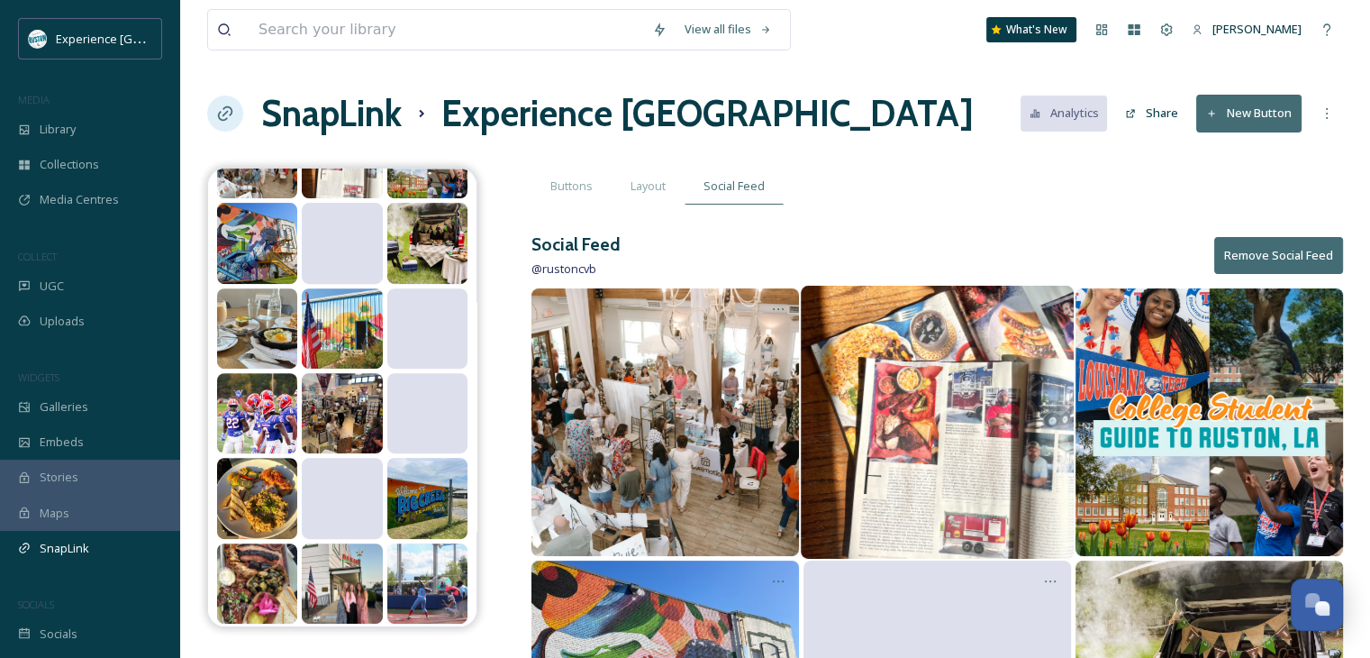
click at [884, 403] on img at bounding box center [937, 422] width 273 height 273
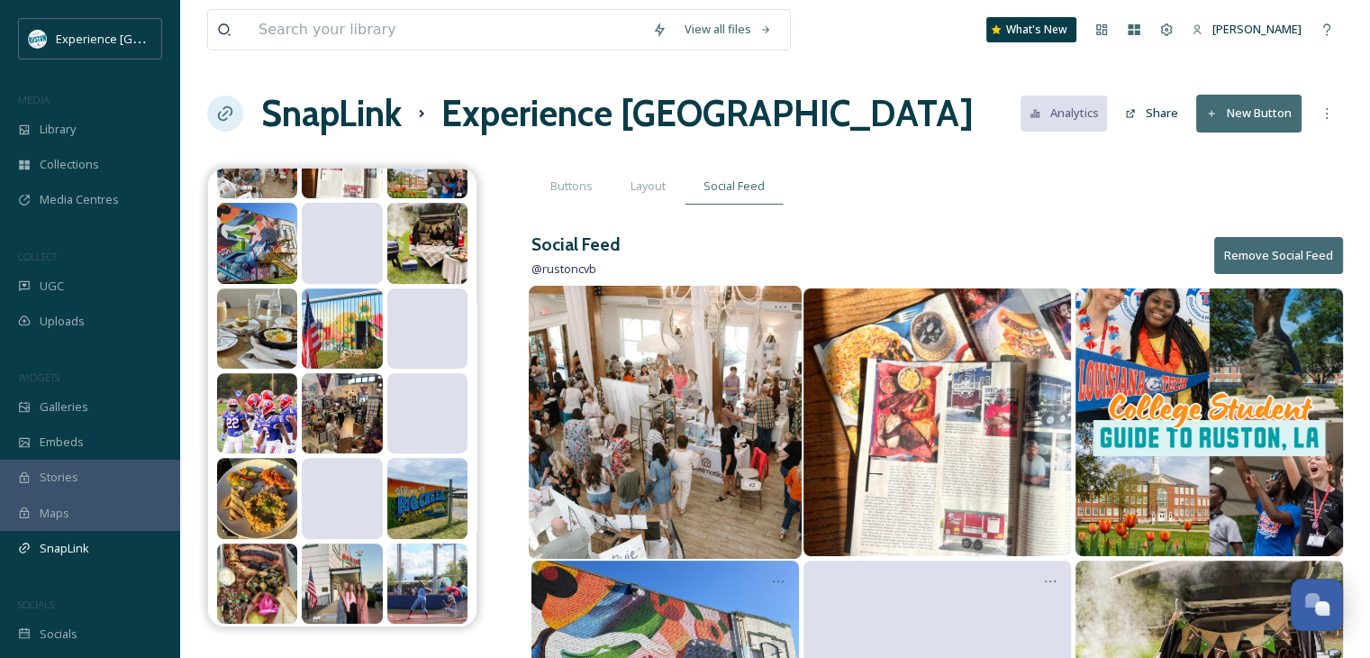
click at [724, 343] on img at bounding box center [665, 422] width 273 height 273
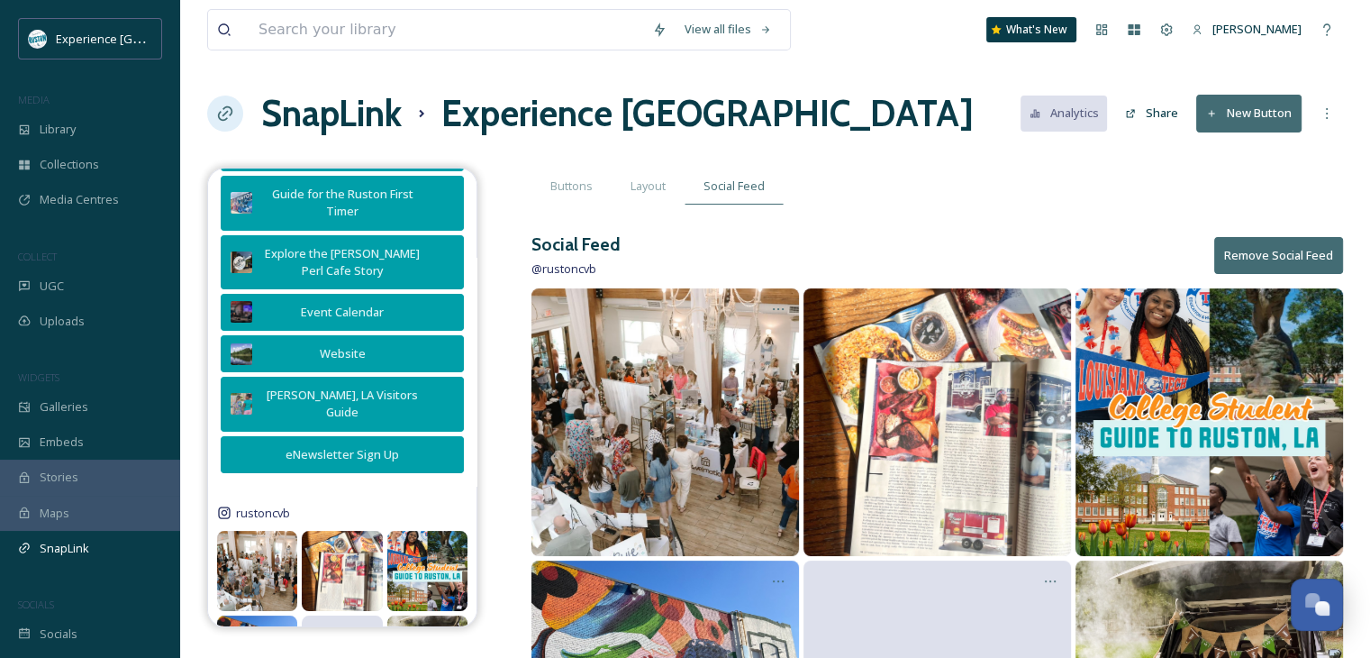
scroll to position [369, 0]
click at [63, 201] on span "Media Centres" at bounding box center [79, 199] width 79 height 17
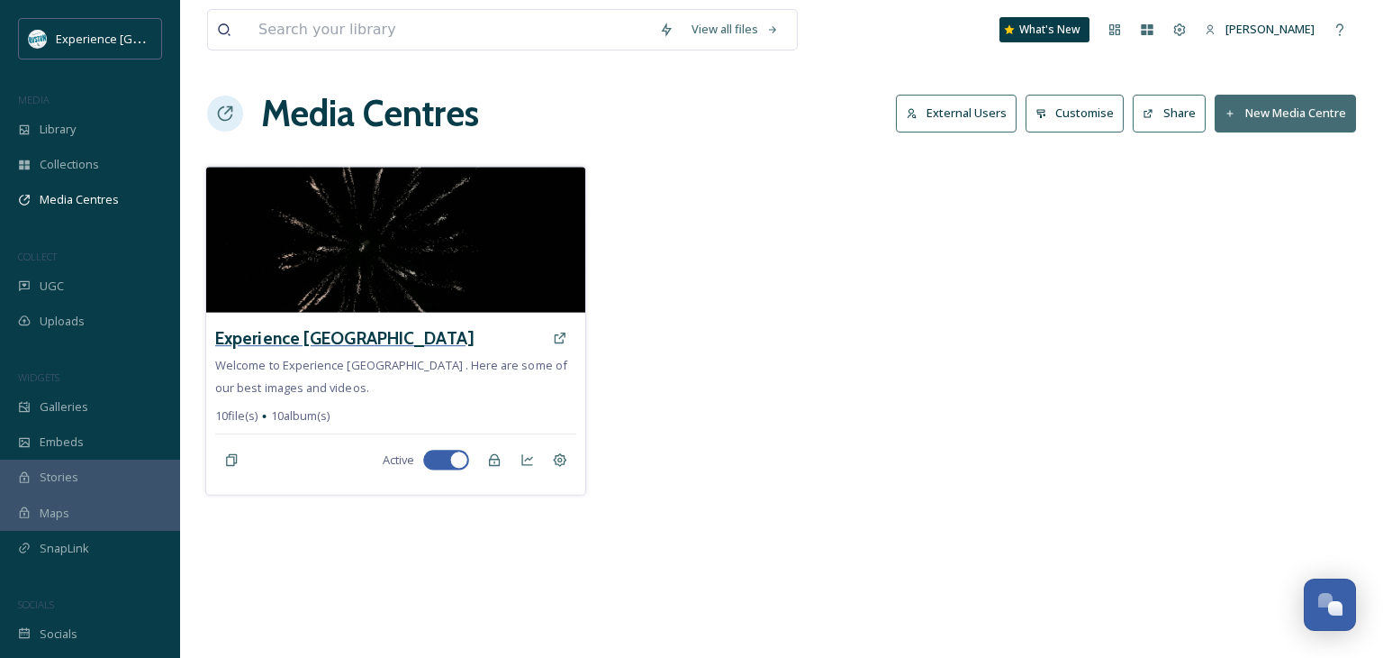
click at [313, 340] on h3 "Experience [GEOGRAPHIC_DATA]" at bounding box center [344, 338] width 258 height 26
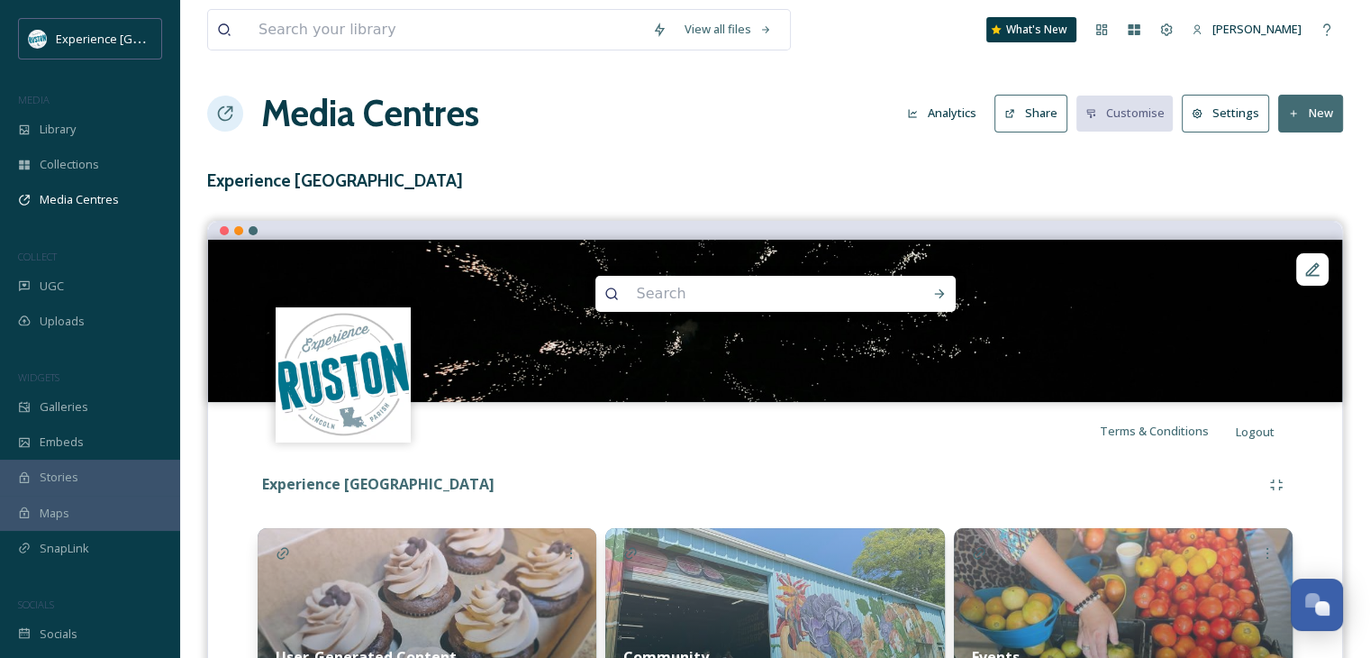
click at [296, 117] on h1 "Media Centres" at bounding box center [370, 113] width 218 height 54
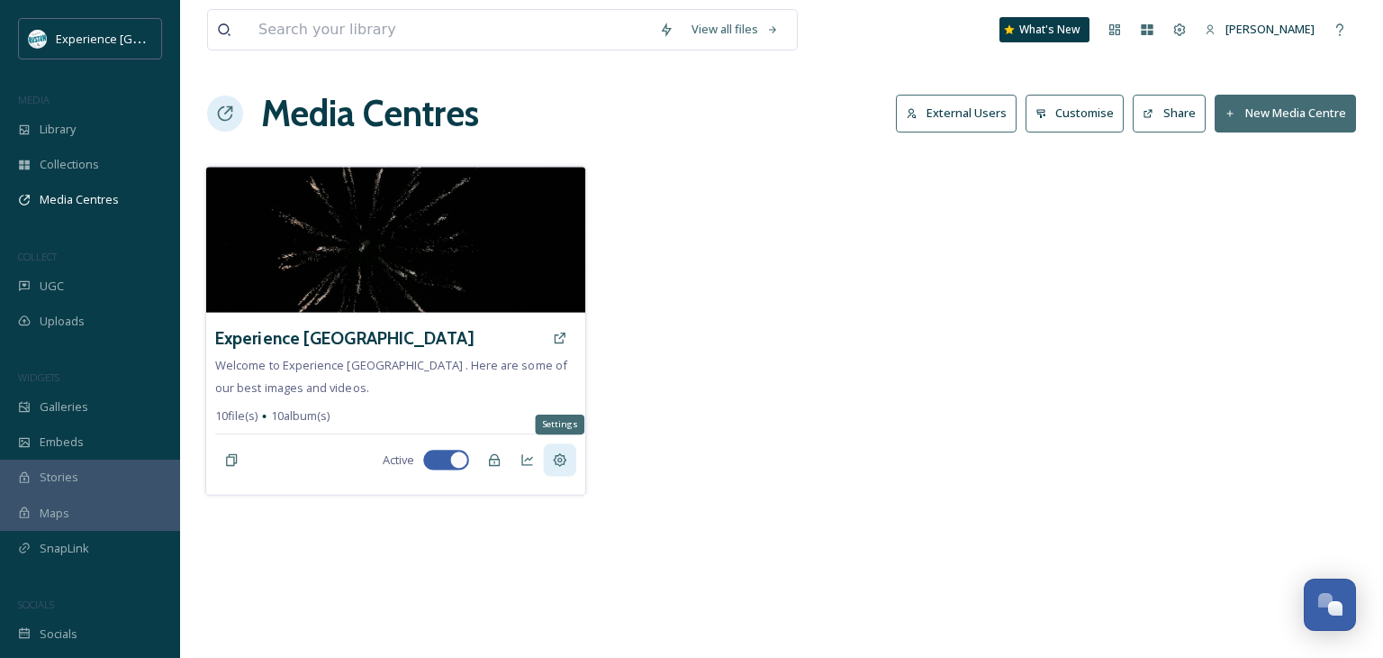
click at [559, 449] on div "Settings" at bounding box center [559, 459] width 32 height 32
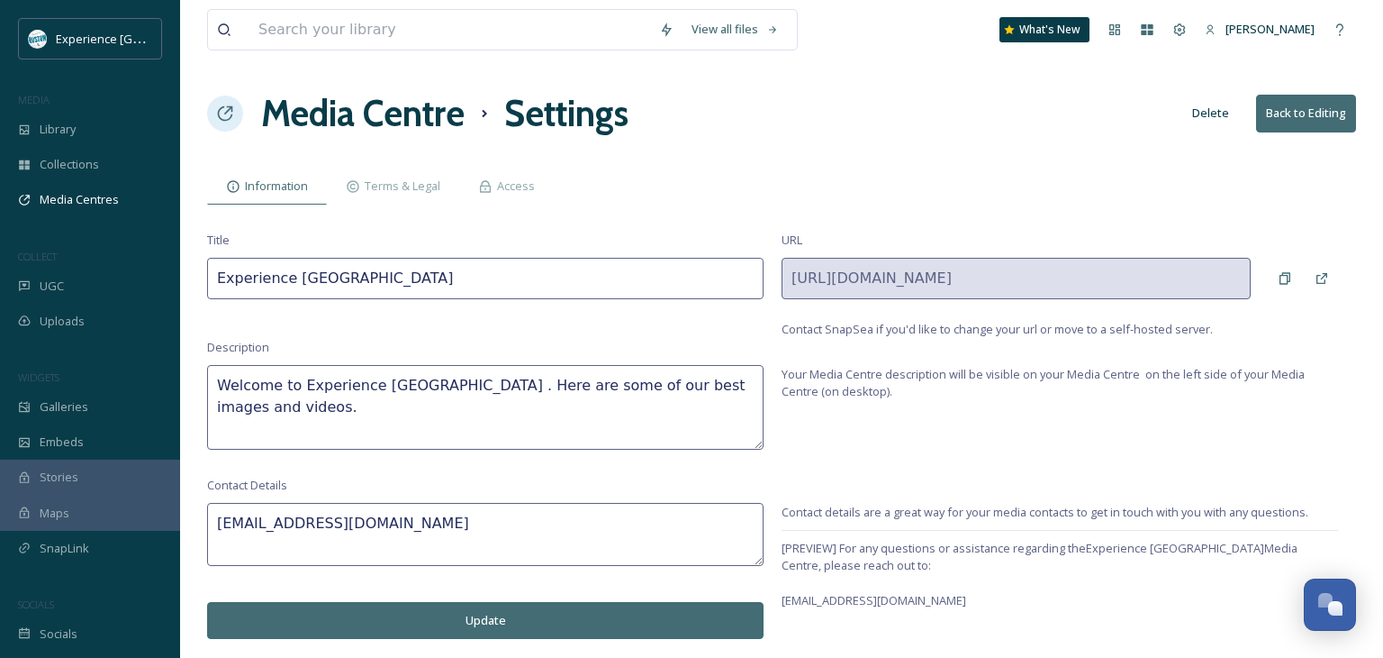
click at [326, 121] on h1 "Media Centre" at bounding box center [363, 113] width 204 height 54
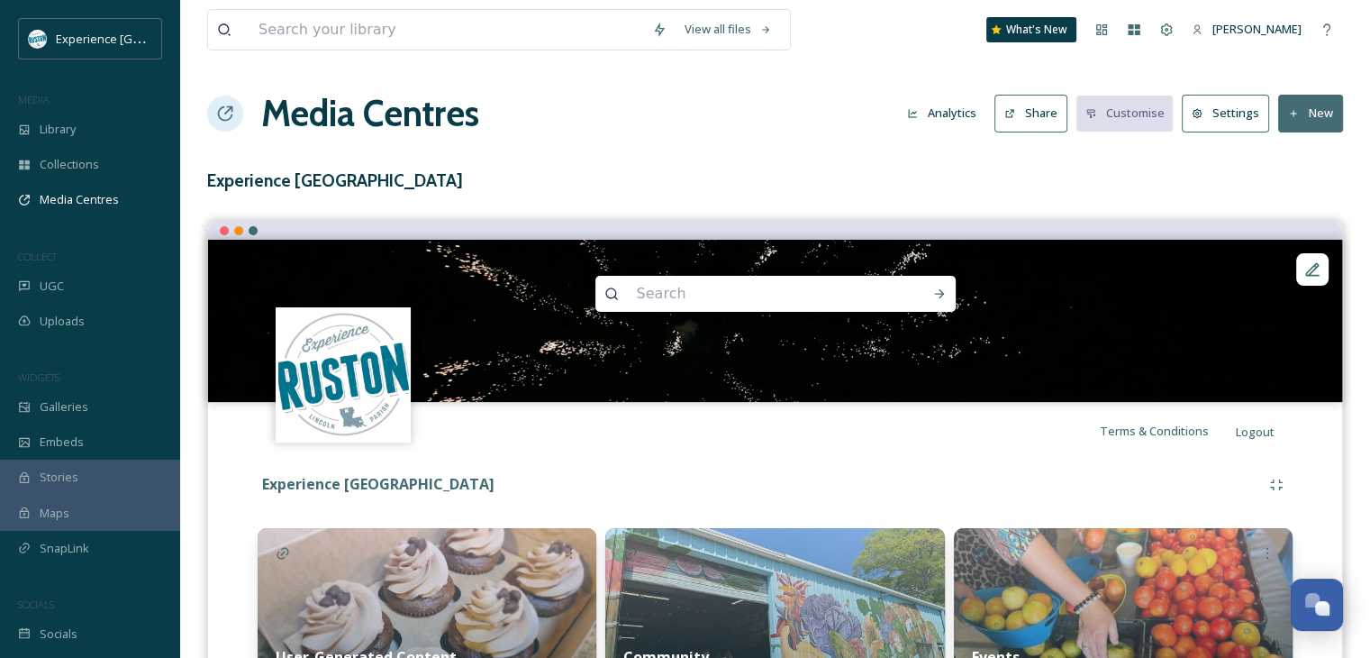
click at [1047, 119] on button "Share" at bounding box center [1030, 113] width 73 height 37
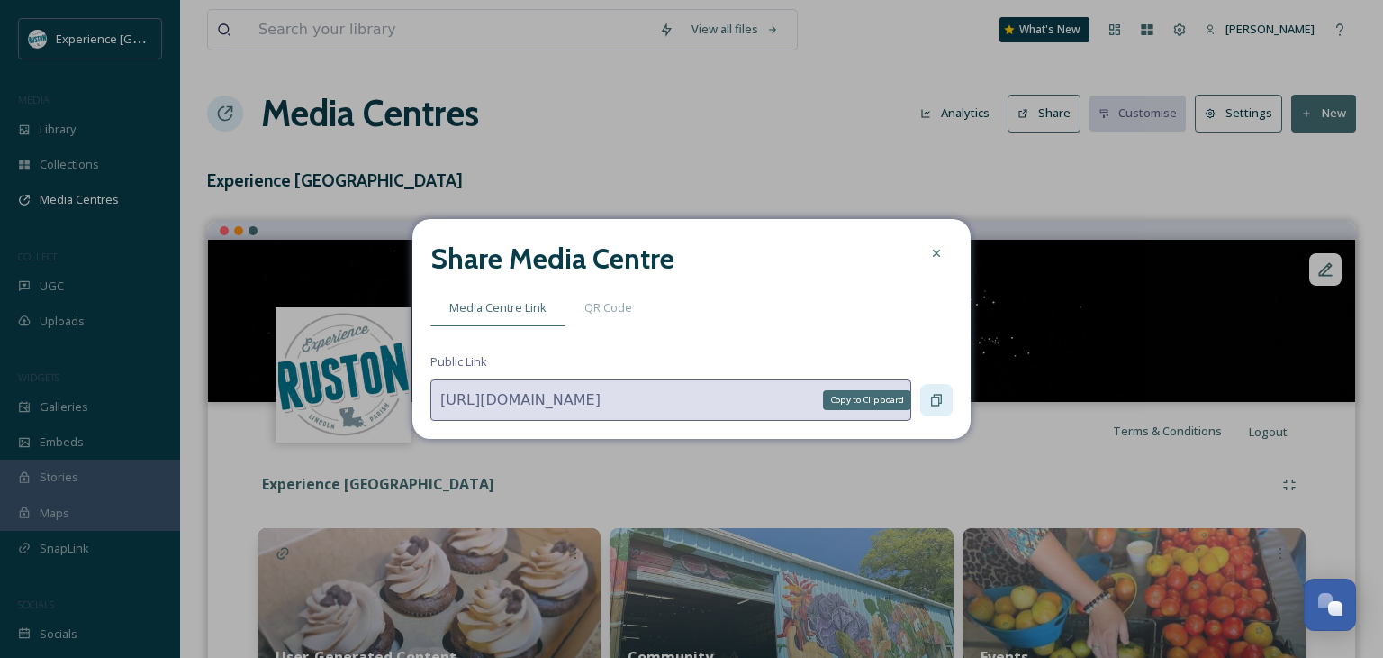
click at [936, 395] on icon at bounding box center [936, 401] width 11 height 12
click at [937, 393] on icon at bounding box center [937, 400] width 14 height 14
click at [939, 404] on icon at bounding box center [936, 401] width 11 height 12
click at [930, 394] on icon at bounding box center [937, 400] width 14 height 14
